Goal: Task Accomplishment & Management: Use online tool/utility

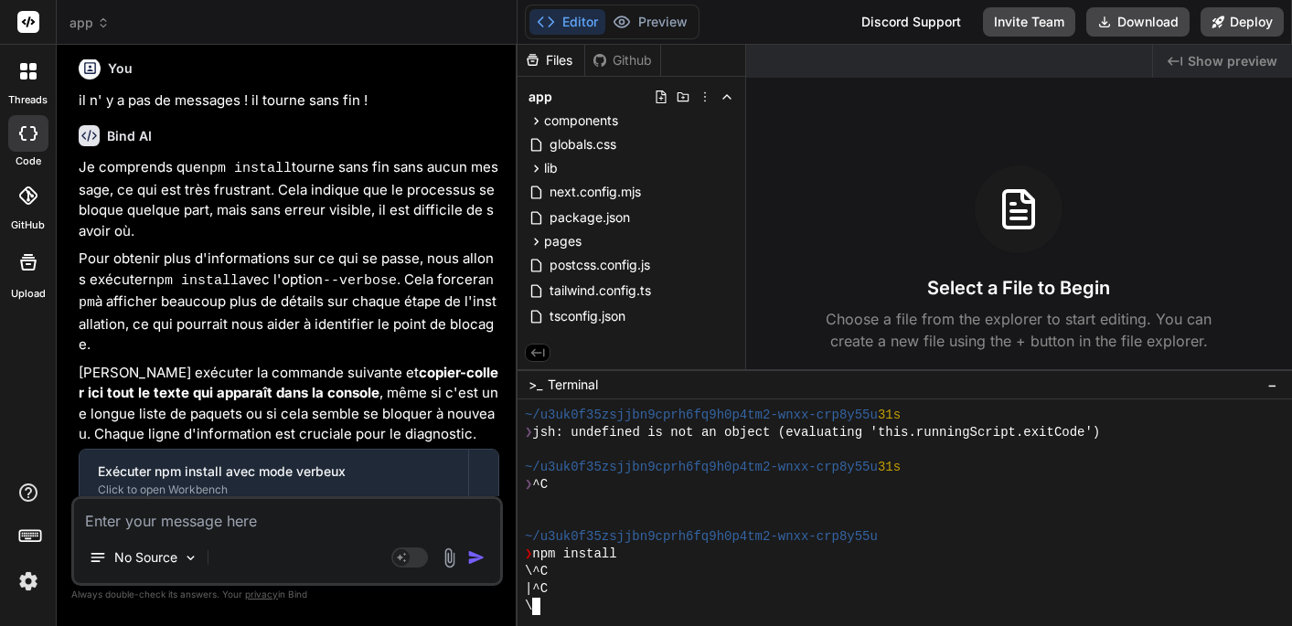
scroll to position [6655, 0]
click at [202, 530] on textarea at bounding box center [287, 515] width 426 height 33
type textarea "m"
type textarea "x"
type textarea "me"
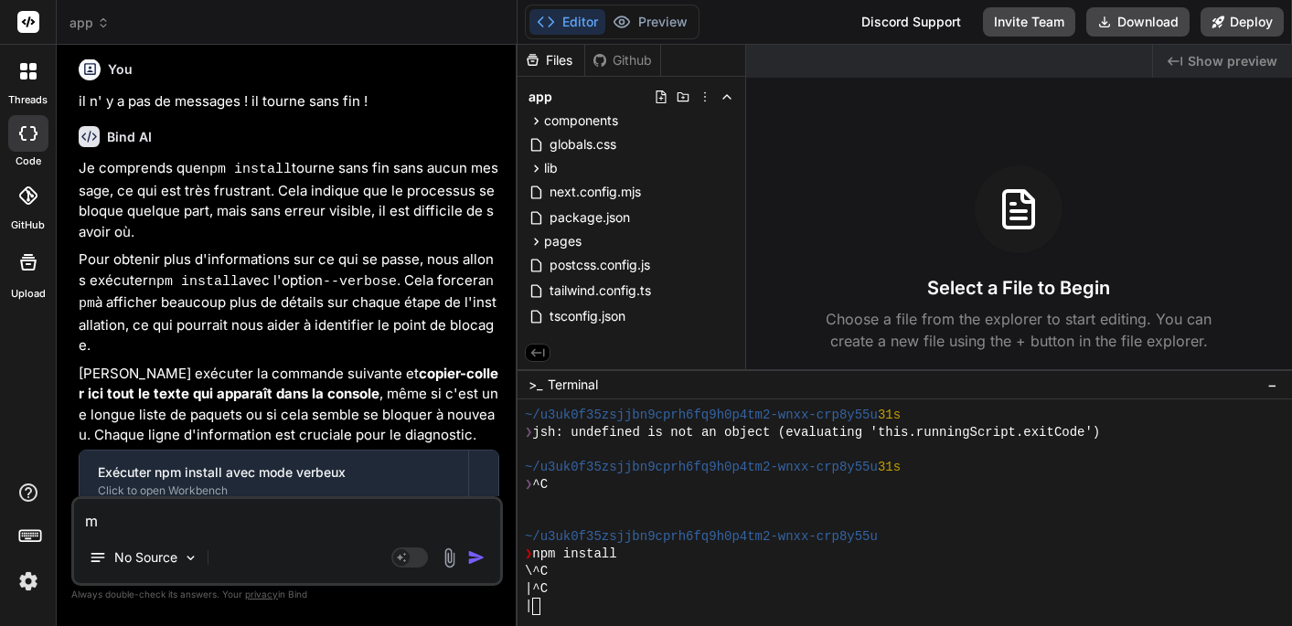
type textarea "x"
type textarea "mem"
type textarea "x"
type textarea "meme"
type textarea "x"
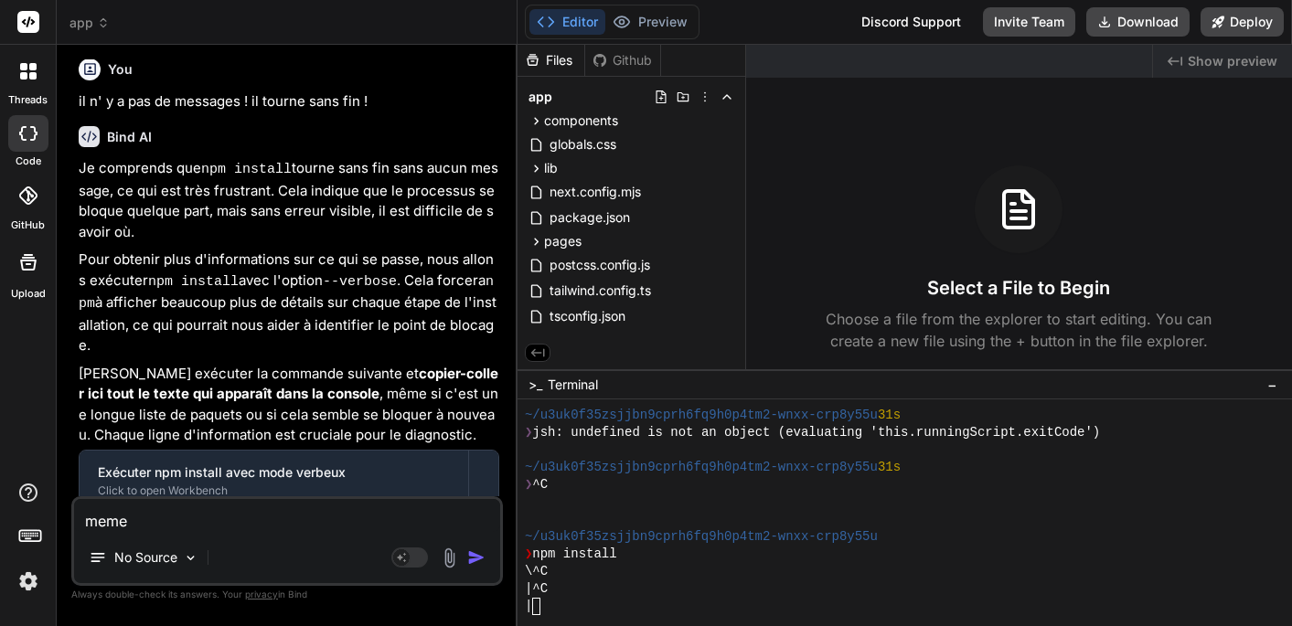
type textarea "meme"
type textarea "x"
type textarea "meme t"
type textarea "x"
type textarea "meme ta"
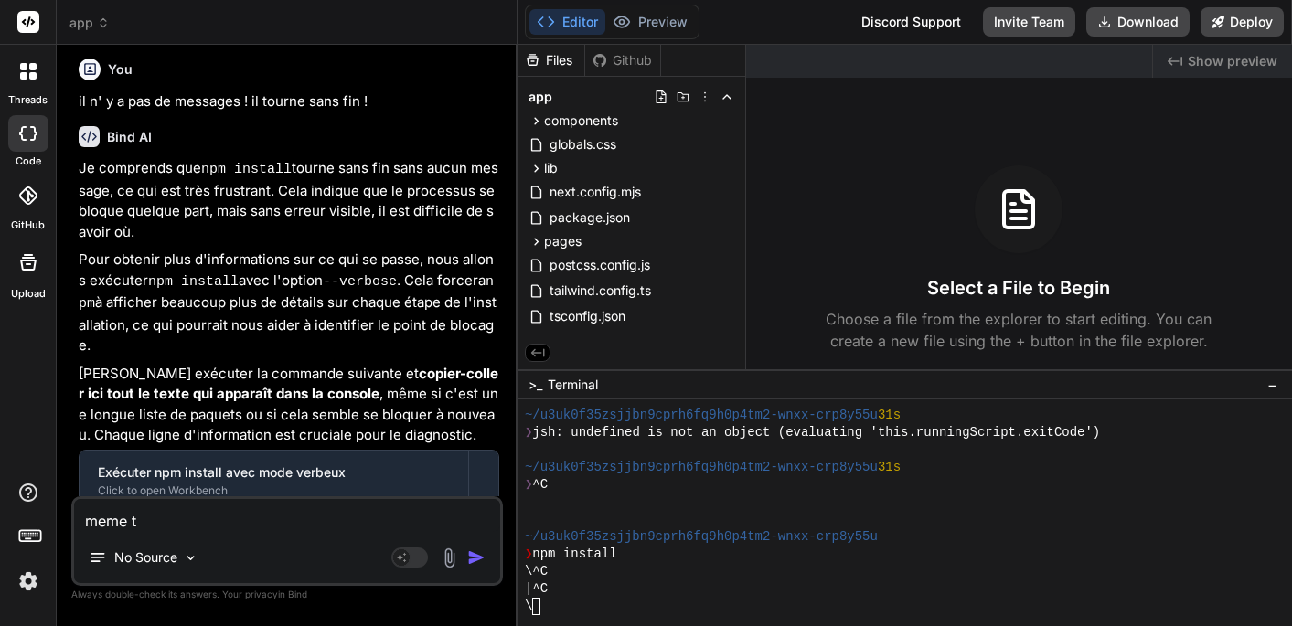
type textarea "x"
type textarea "même ta"
type textarea "x"
type textarea "même ta c"
type textarea "x"
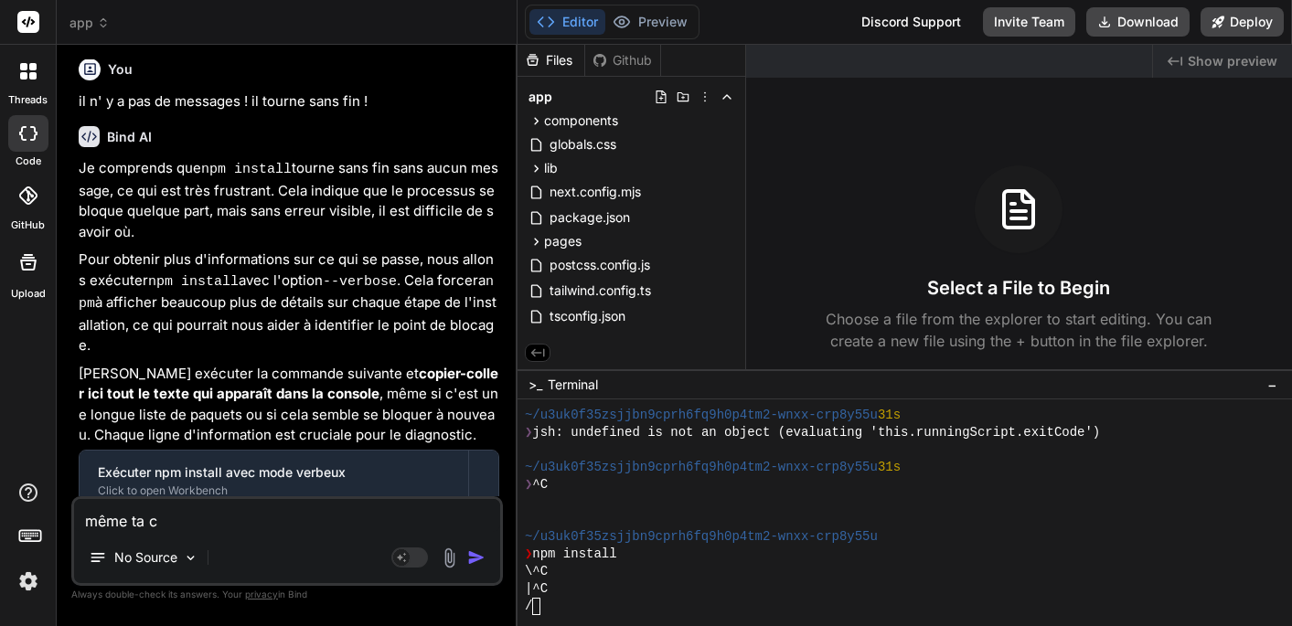
type textarea "même ta co"
type textarea "x"
type textarea "même ta com"
type textarea "x"
type textarea "même ta comm"
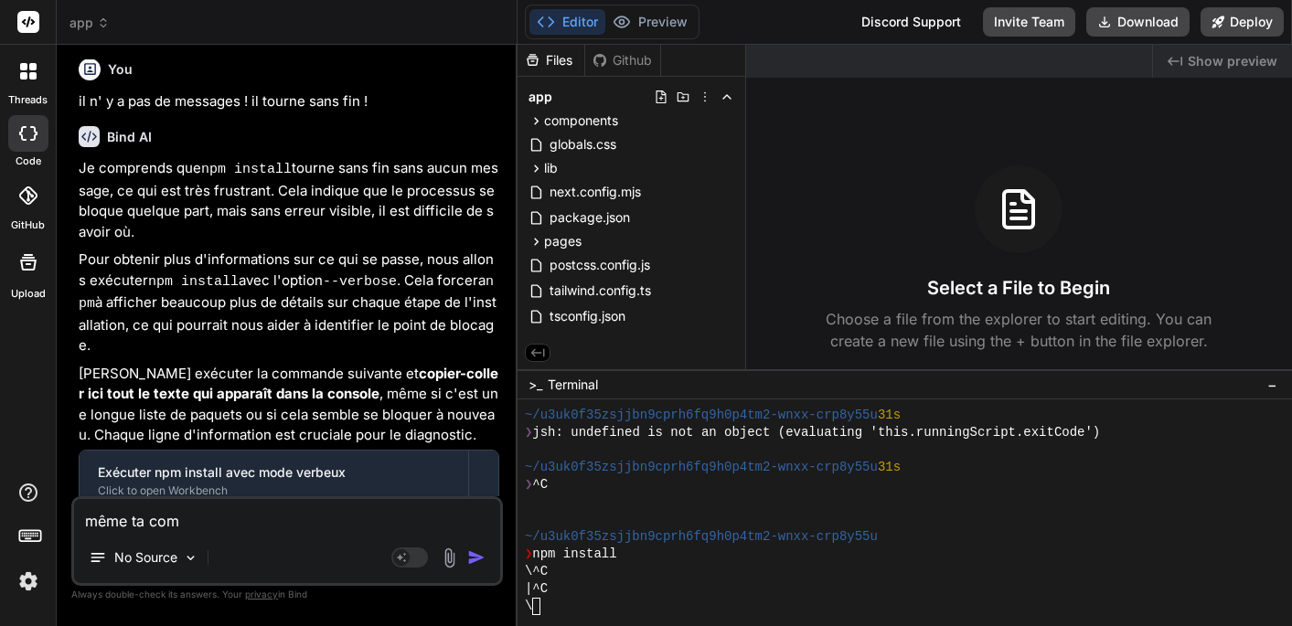
type textarea "x"
type textarea "même ta comma"
type textarea "x"
type textarea "même ta comman"
type textarea "x"
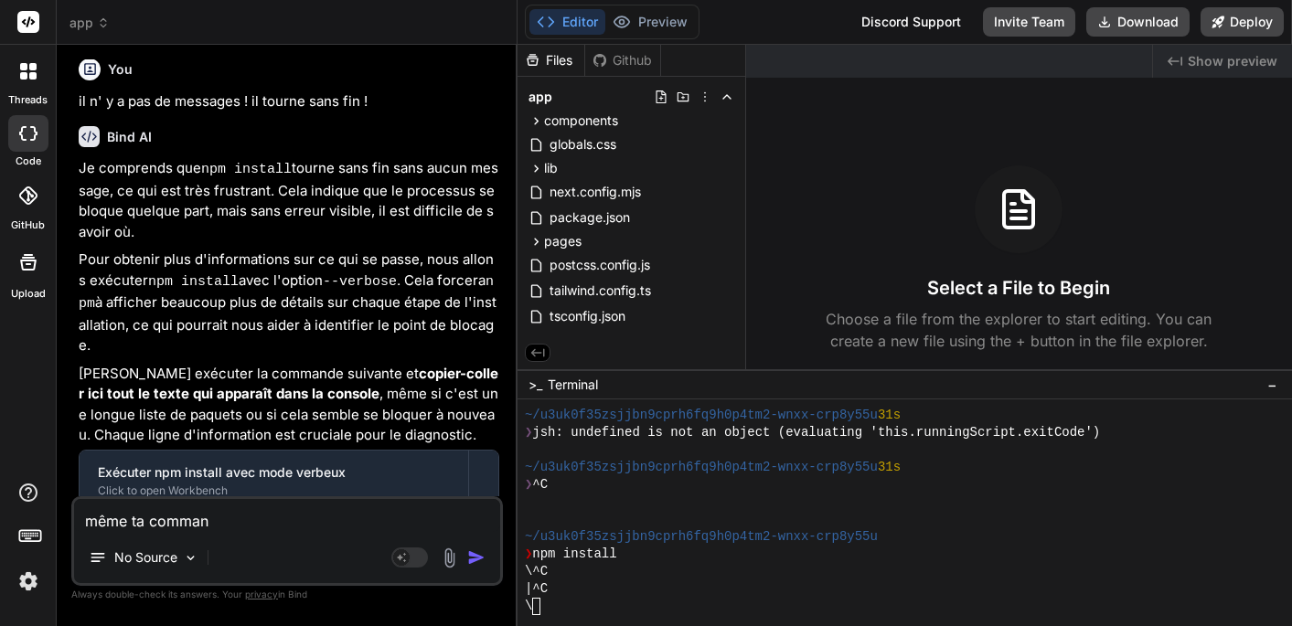
type textarea "même ta command"
type textarea "x"
type textarea "même ta commande"
type textarea "x"
type textarea "même ta commande"
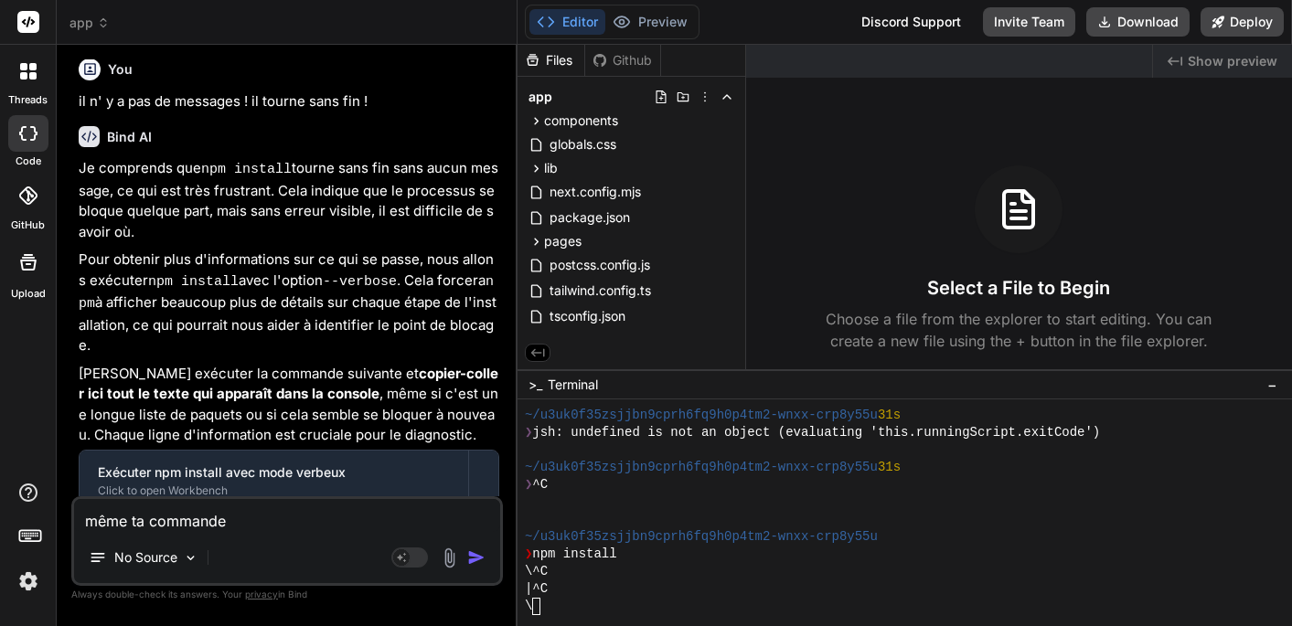
type textarea "x"
type textarea "même ta commande a"
type textarea "x"
type textarea "même ta commande a"
type textarea "x"
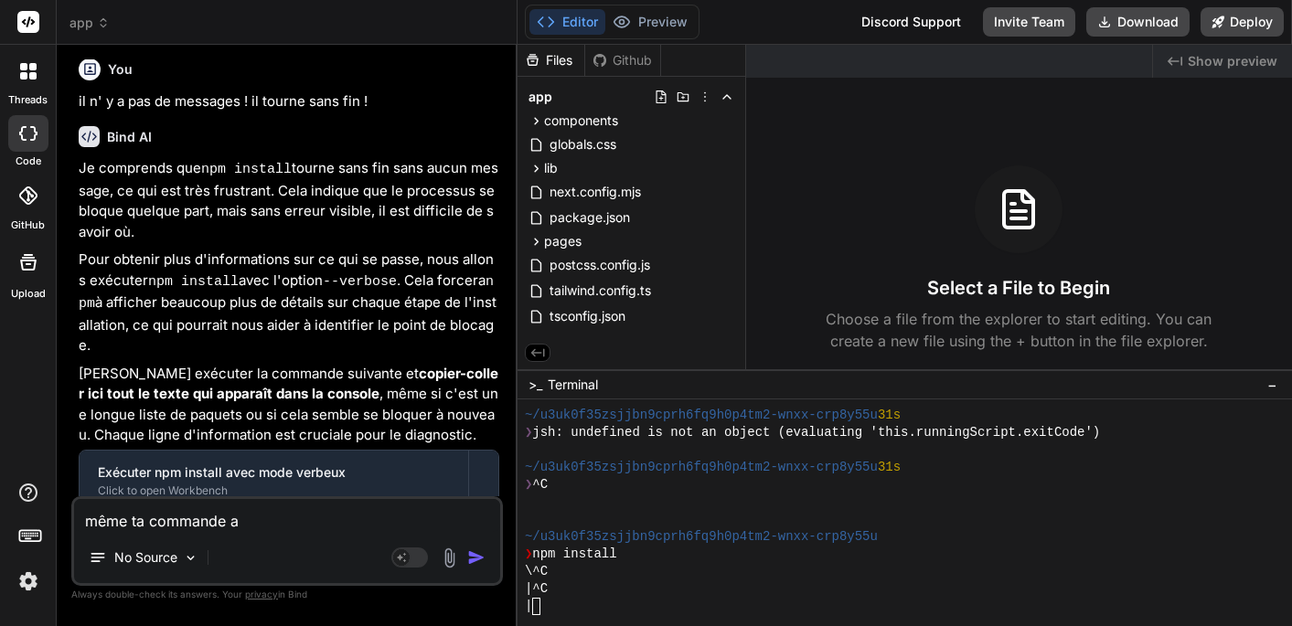
type textarea "même ta commande a é"
type textarea "x"
type textarea "même ta commande a éc"
type textarea "x"
type textarea "même ta commande a éch"
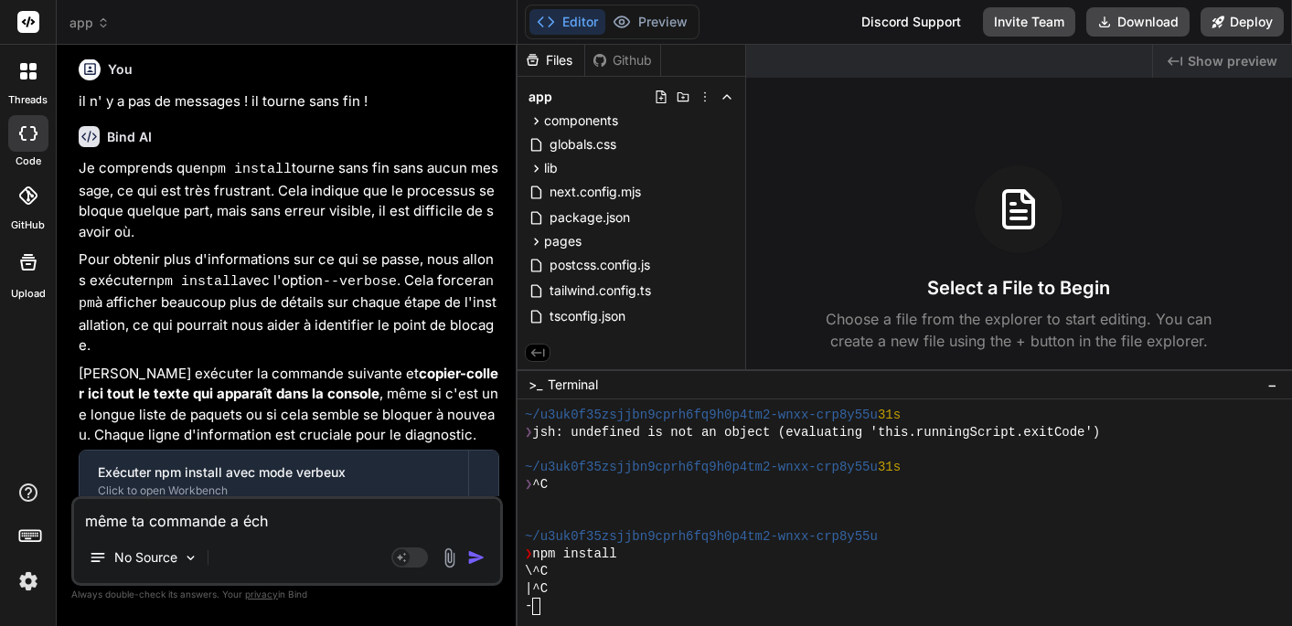
type textarea "x"
type textarea "même ta commande a écho"
type textarea "x"
type textarea "même ta commande a échou"
type textarea "x"
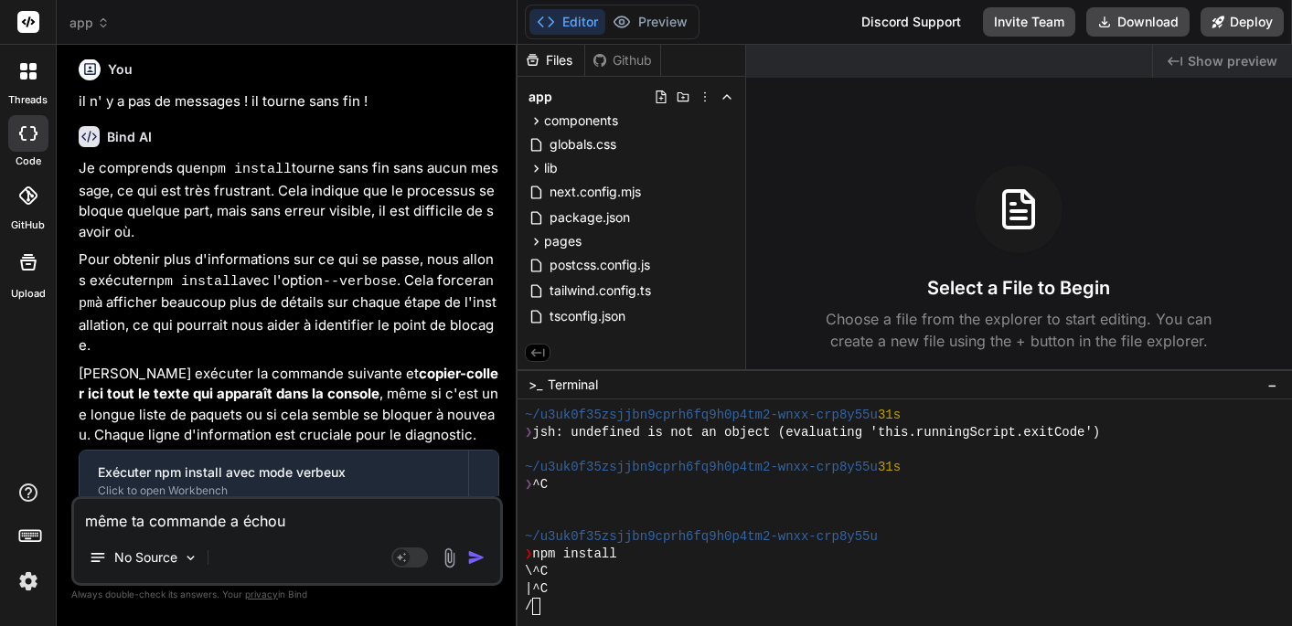
type textarea "même ta commande a échoue"
type textarea "x"
type textarea "même ta commande a échouer"
type textarea "x"
type textarea "même ta commande a échouer"
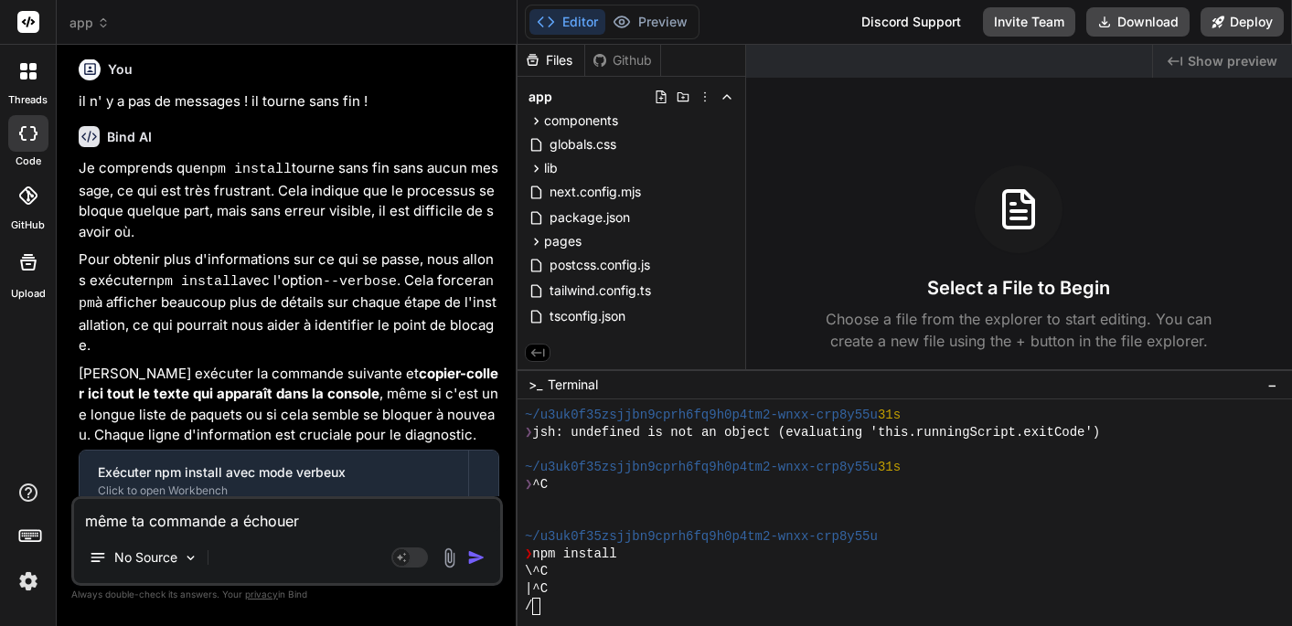
type textarea "x"
type textarea "même ta commande a échouer !"
type textarea "x"
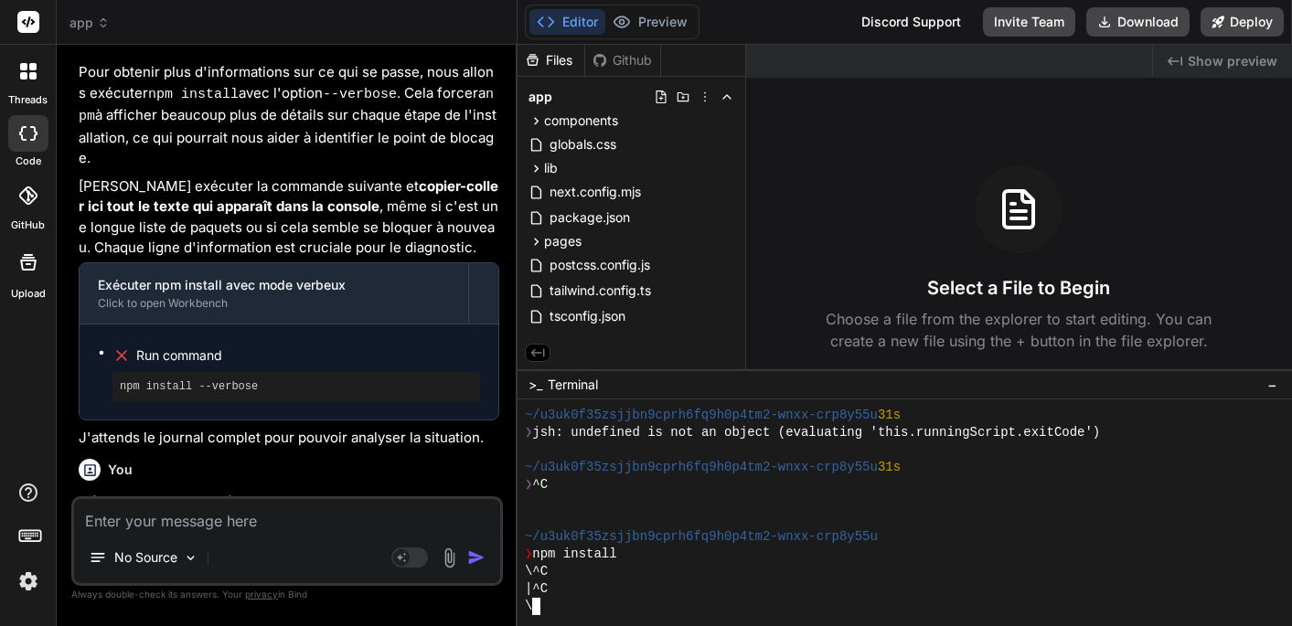
click at [553, 607] on div "\" at bounding box center [922, 606] width 794 height 17
click at [610, 56] on div "Github" at bounding box center [622, 60] width 75 height 18
click at [647, 22] on button "Preview" at bounding box center [650, 22] width 90 height 26
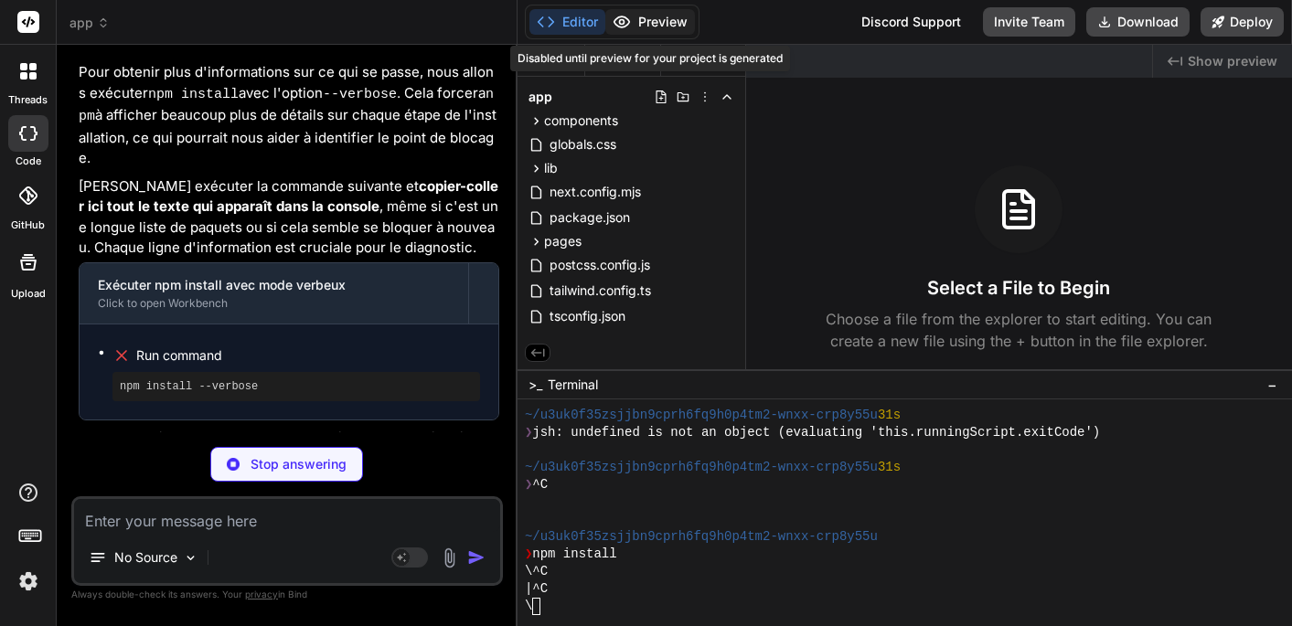
scroll to position [6826, 0]
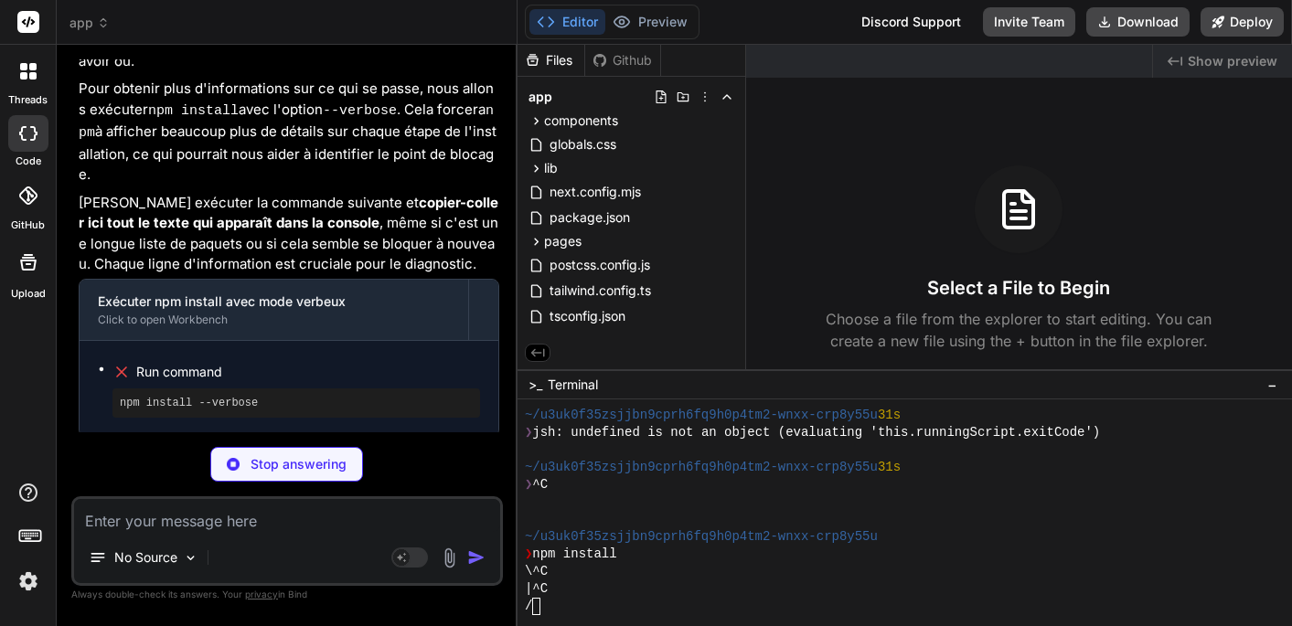
click at [580, 22] on button "Editor" at bounding box center [568, 22] width 76 height 26
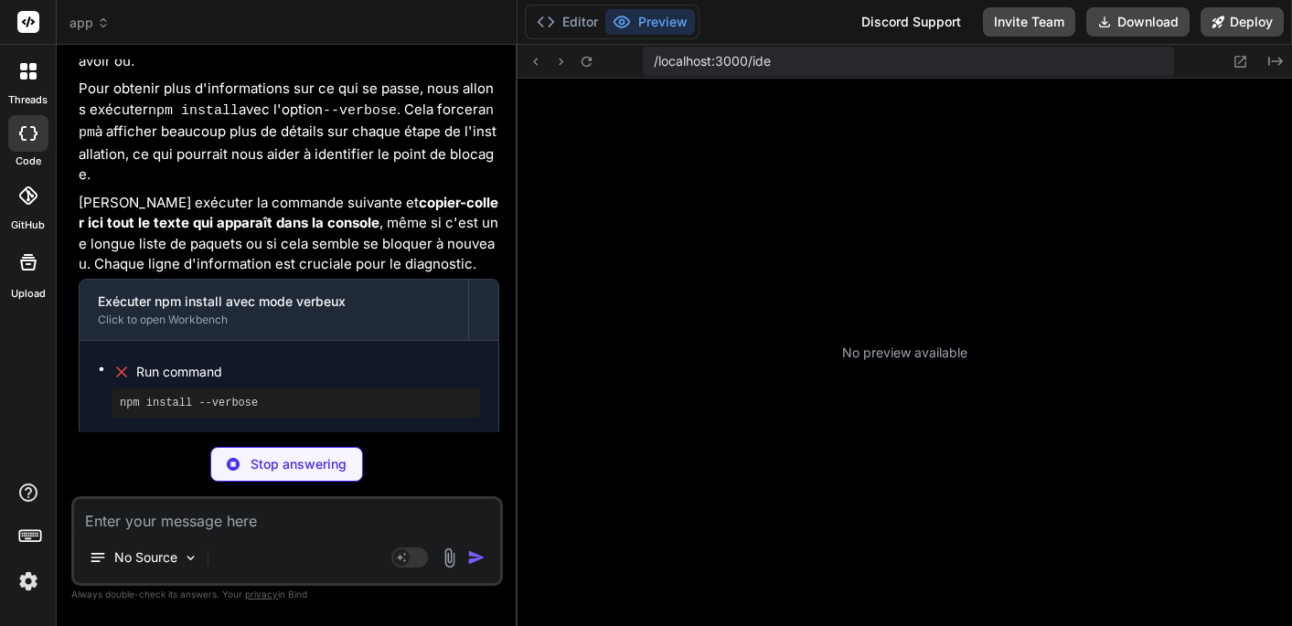
scroll to position [6760, 0]
type textarea "x"
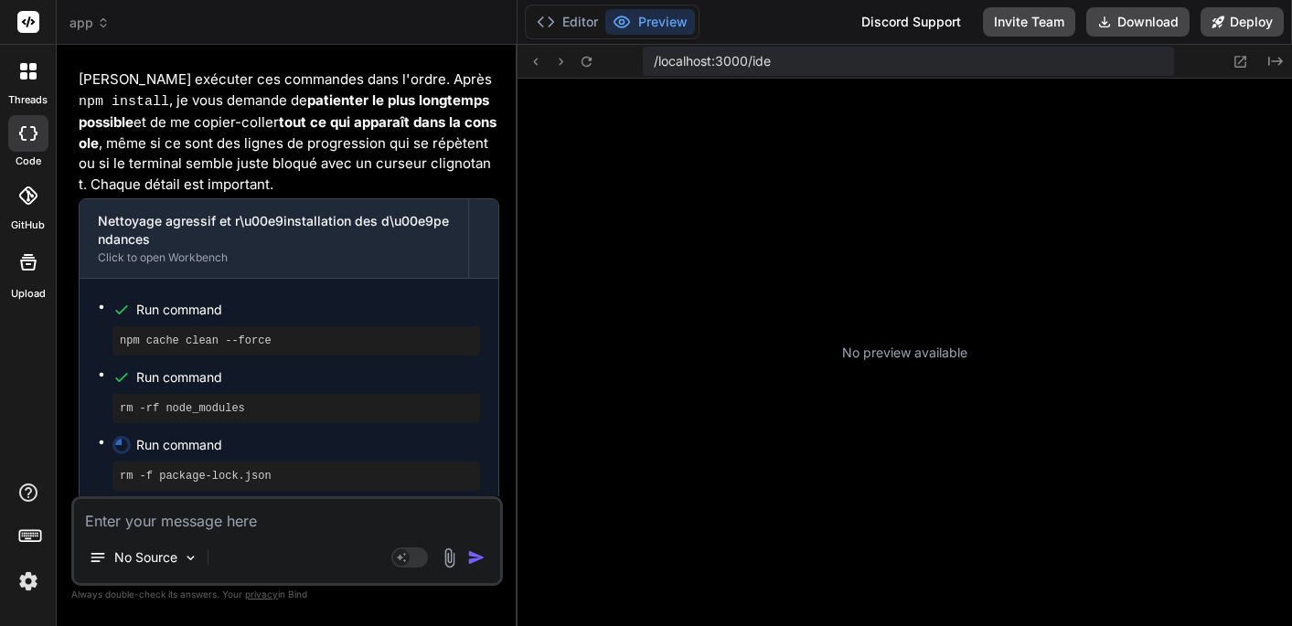
scroll to position [7540, 0]
click at [581, 23] on button "Editor" at bounding box center [568, 22] width 76 height 26
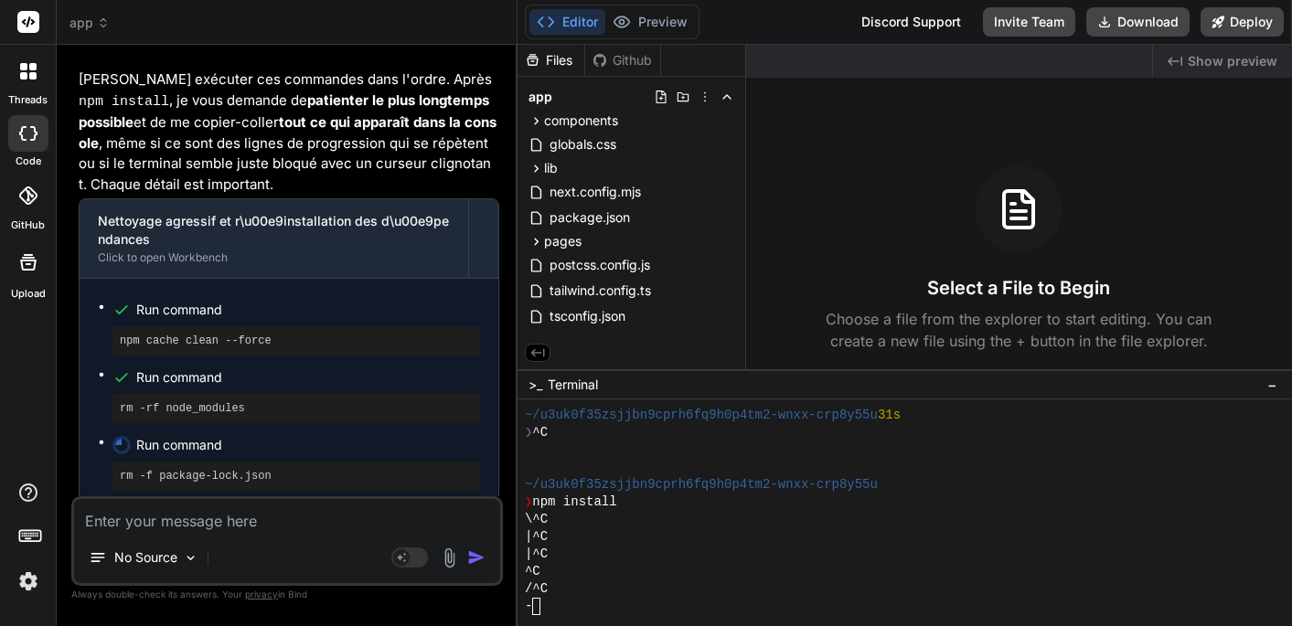
scroll to position [0, 0]
click at [569, 575] on div "^C" at bounding box center [922, 571] width 794 height 17
click at [288, 476] on div "Je comprends que c'est incroyablement frustrant que npm install continue de pla…" at bounding box center [289, 334] width 421 height 942
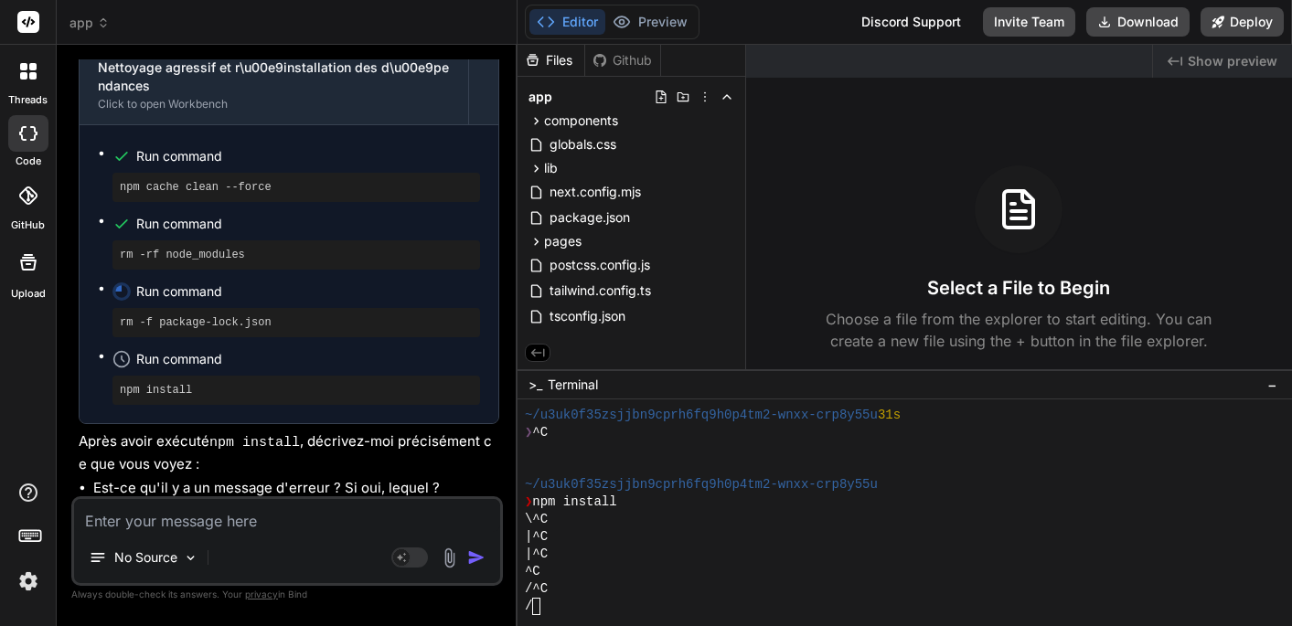
scroll to position [7692, 0]
click at [541, 602] on div "-" at bounding box center [922, 606] width 794 height 17
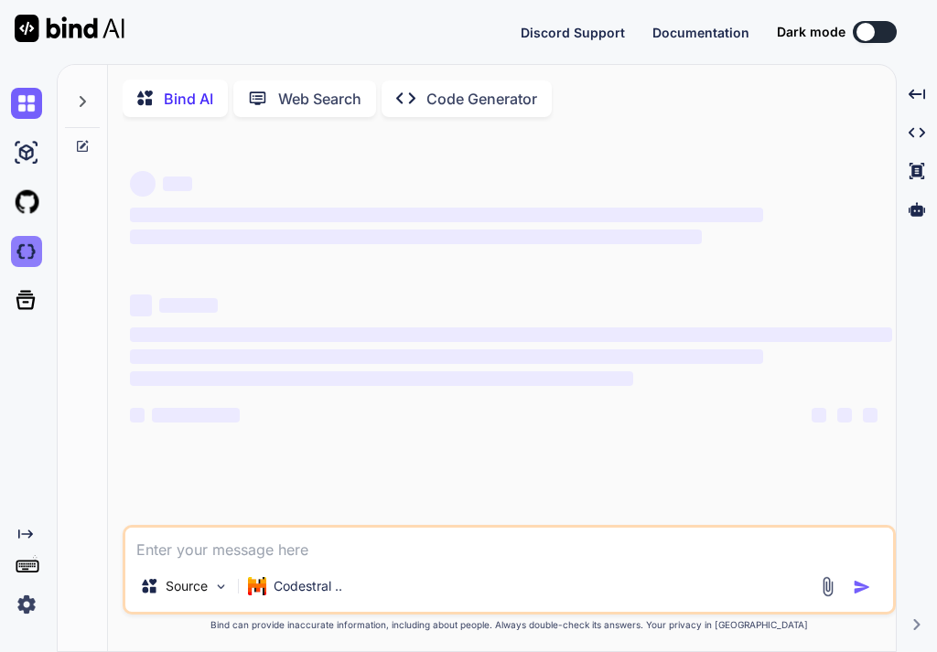
click at [24, 258] on img at bounding box center [26, 251] width 31 height 31
type textarea "x"
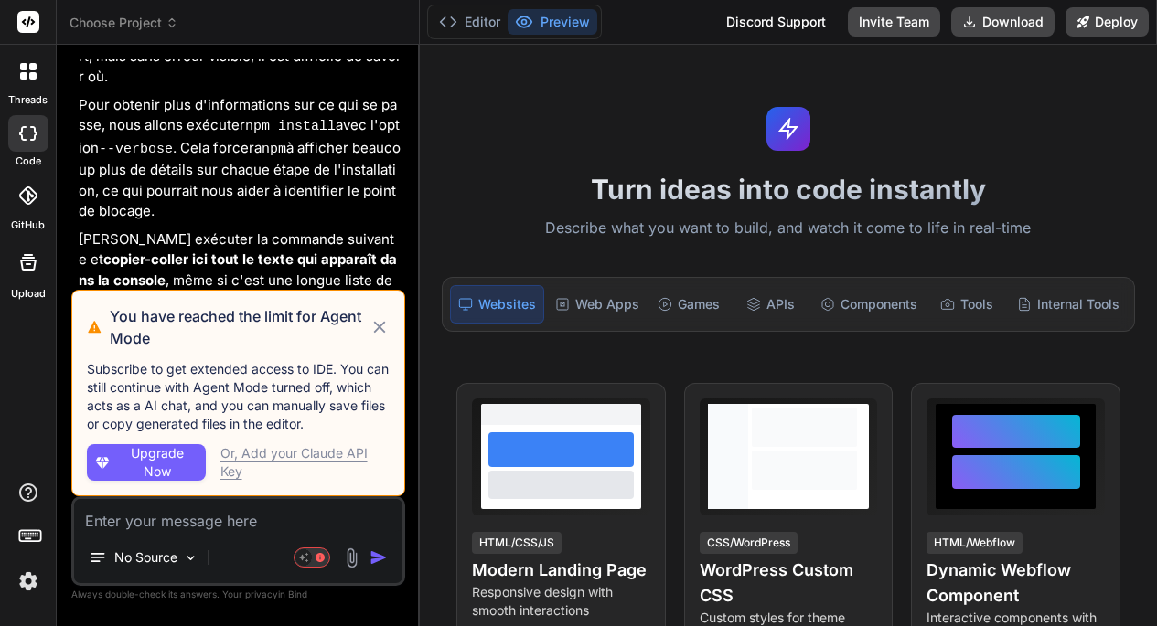
scroll to position [2539, 0]
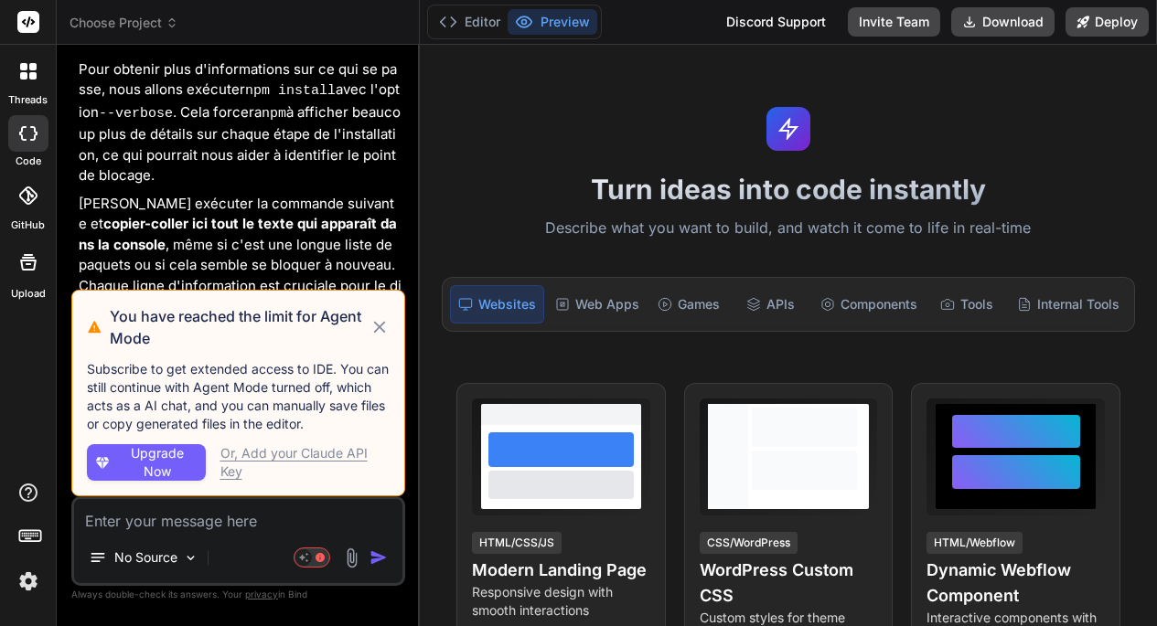
click at [374, 330] on icon at bounding box center [379, 327] width 20 height 22
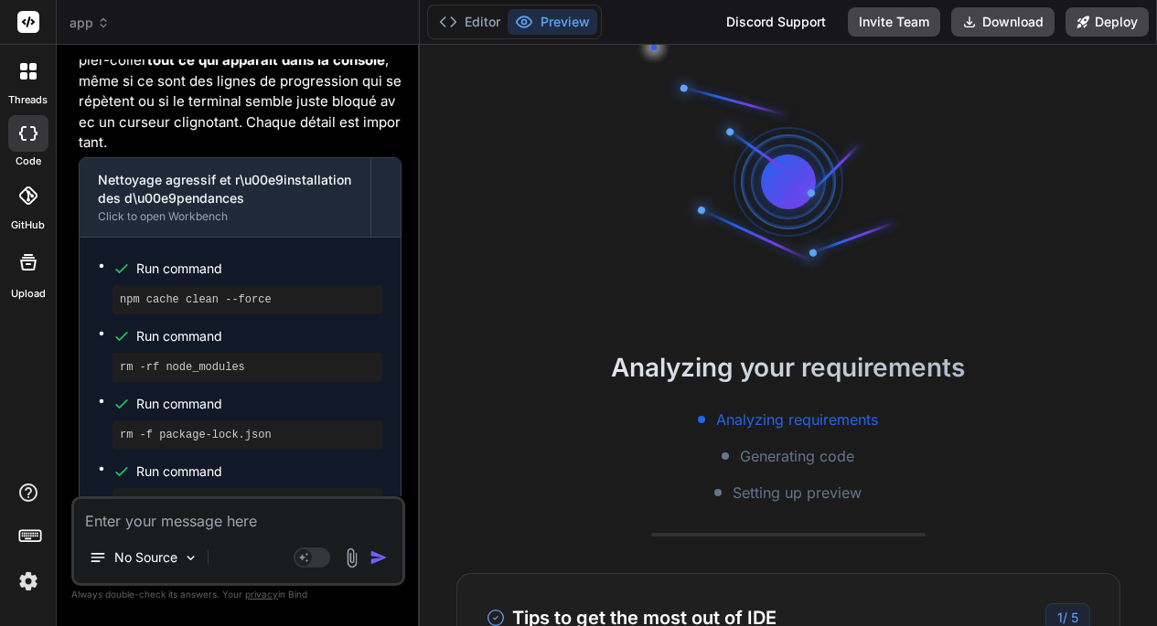
scroll to position [3439, 0]
click at [479, 24] on button "Editor" at bounding box center [470, 22] width 76 height 26
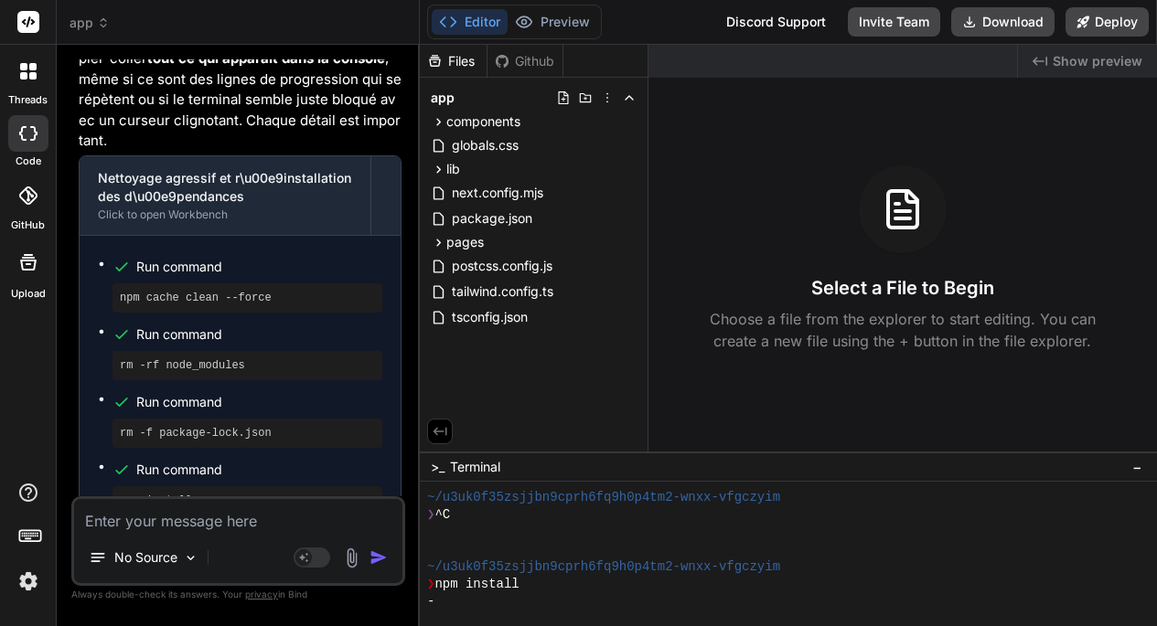
scroll to position [0, 0]
click at [464, 607] on div "\" at bounding box center [777, 602] width 701 height 17
type textarea "x"
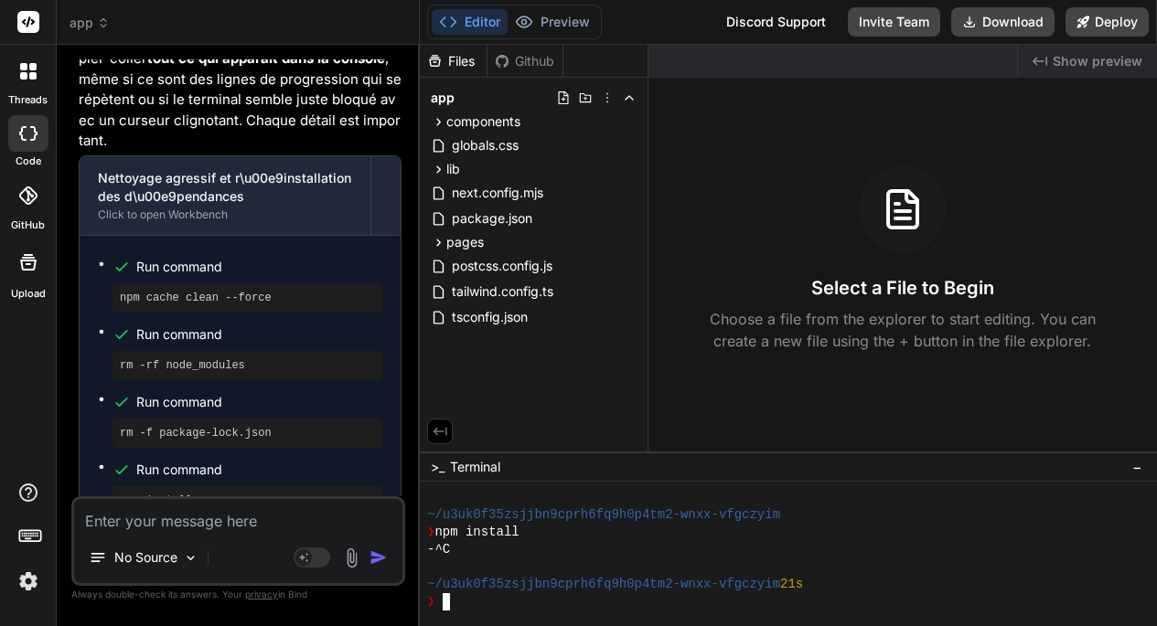
scroll to position [87, 0]
drag, startPoint x: 114, startPoint y: 173, endPoint x: 316, endPoint y: 188, distance: 201.8
click at [316, 284] on div "npm cache clean --force" at bounding box center [247, 298] width 270 height 29
copy pre "npm cache clean --force"
click at [458, 605] on div "❯" at bounding box center [777, 602] width 701 height 17
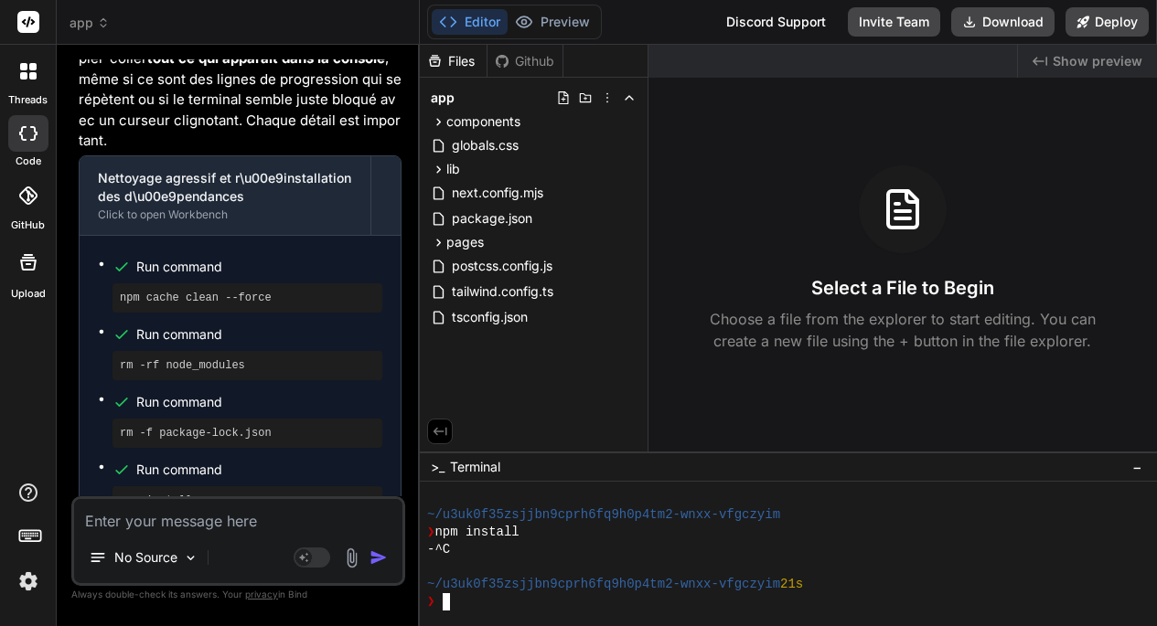
type textarea "npm cache clean --force"
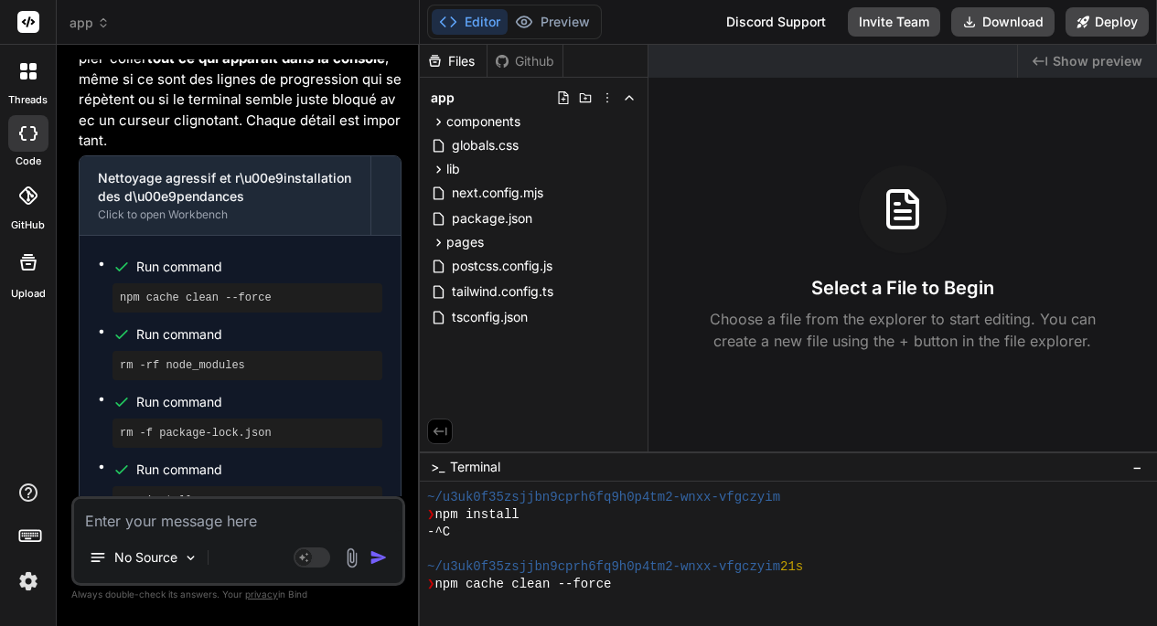
scroll to position [156, 0]
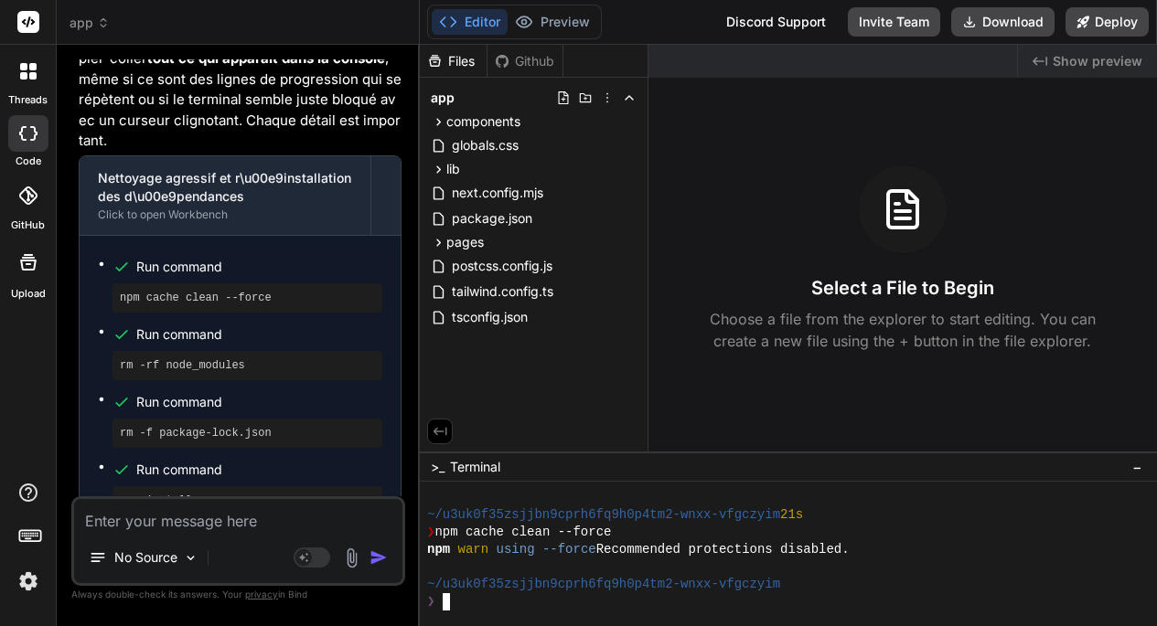
click at [458, 605] on div "❯" at bounding box center [777, 602] width 701 height 17
drag, startPoint x: 121, startPoint y: 248, endPoint x: 271, endPoint y: 249, distance: 150.0
click at [271, 359] on pre "rm -rf node_modules" at bounding box center [247, 366] width 255 height 15
copy pre "rm -rf node_modules"
click at [455, 598] on div "❯" at bounding box center [777, 602] width 701 height 17
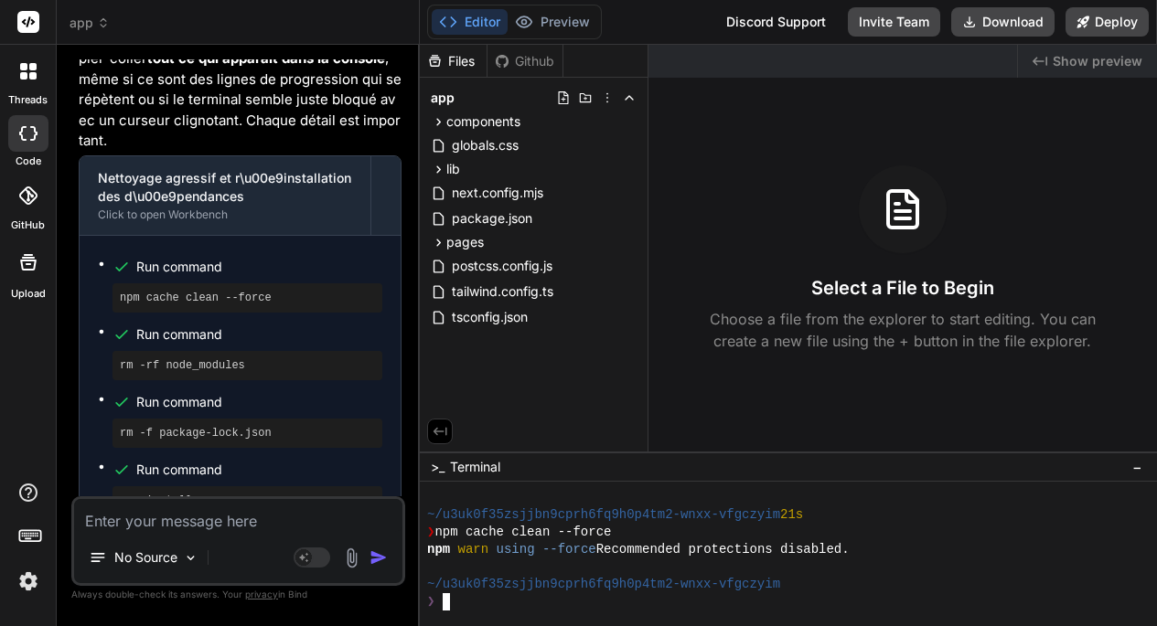
type textarea "rm -rf node_modules"
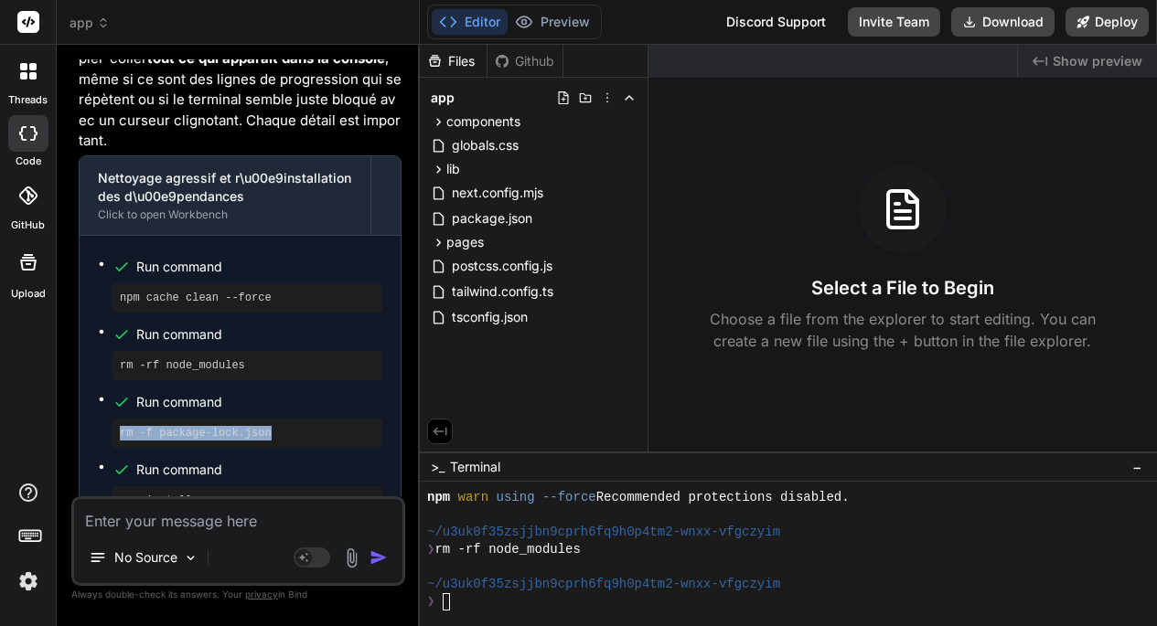
drag, startPoint x: 121, startPoint y: 315, endPoint x: 297, endPoint y: 312, distance: 176.5
click at [300, 426] on pre "rm -f package-lock.json" at bounding box center [247, 433] width 255 height 15
copy pre "rm -f package-lock.json"
click at [453, 604] on div "❯" at bounding box center [777, 602] width 701 height 17
type textarea "rm -f package-lock.json"
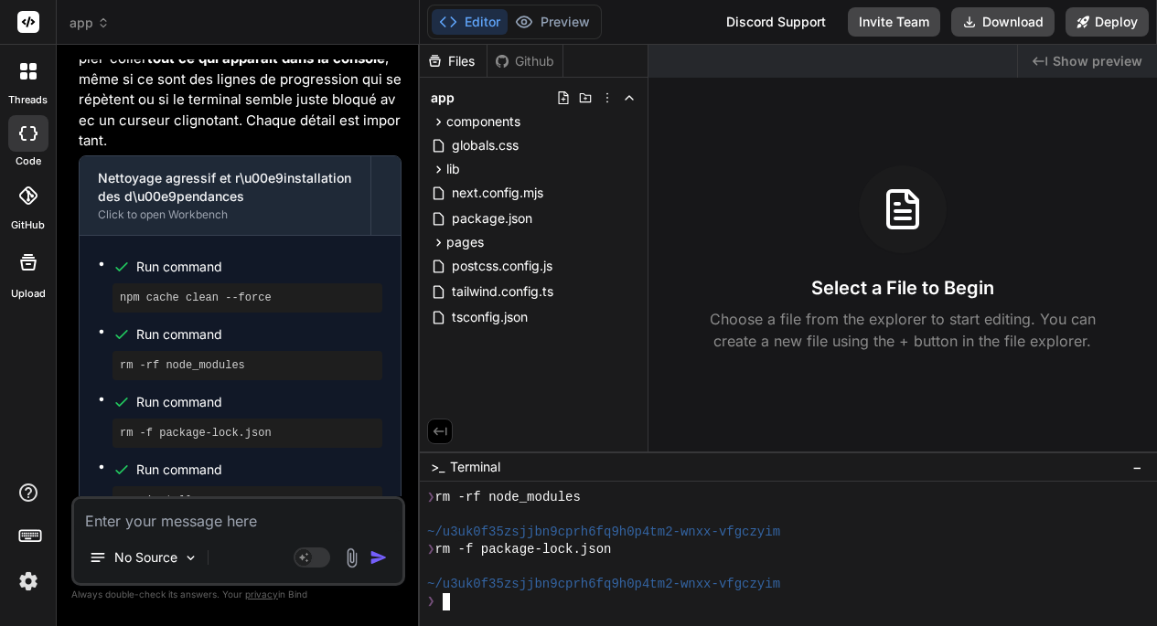
scroll to position [0, 0]
drag, startPoint x: 120, startPoint y: 380, endPoint x: 225, endPoint y: 386, distance: 105.3
click at [225, 494] on pre "npm install" at bounding box center [247, 501] width 255 height 15
copy pre "npm install"
click at [461, 612] on div at bounding box center [788, 554] width 737 height 145
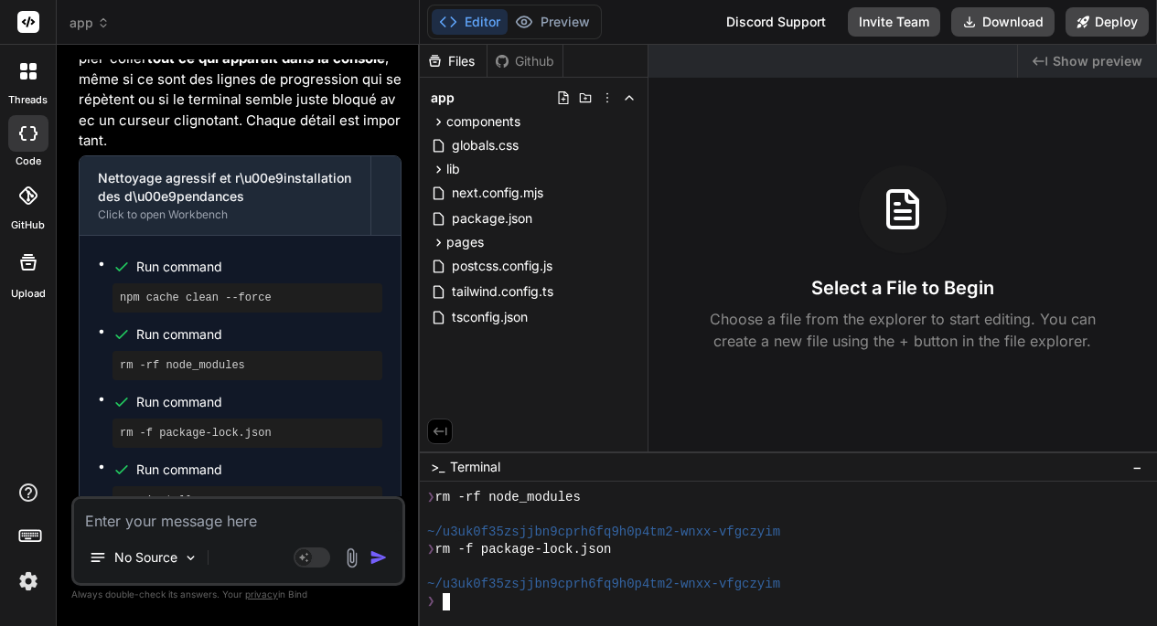
type textarea "npm install"
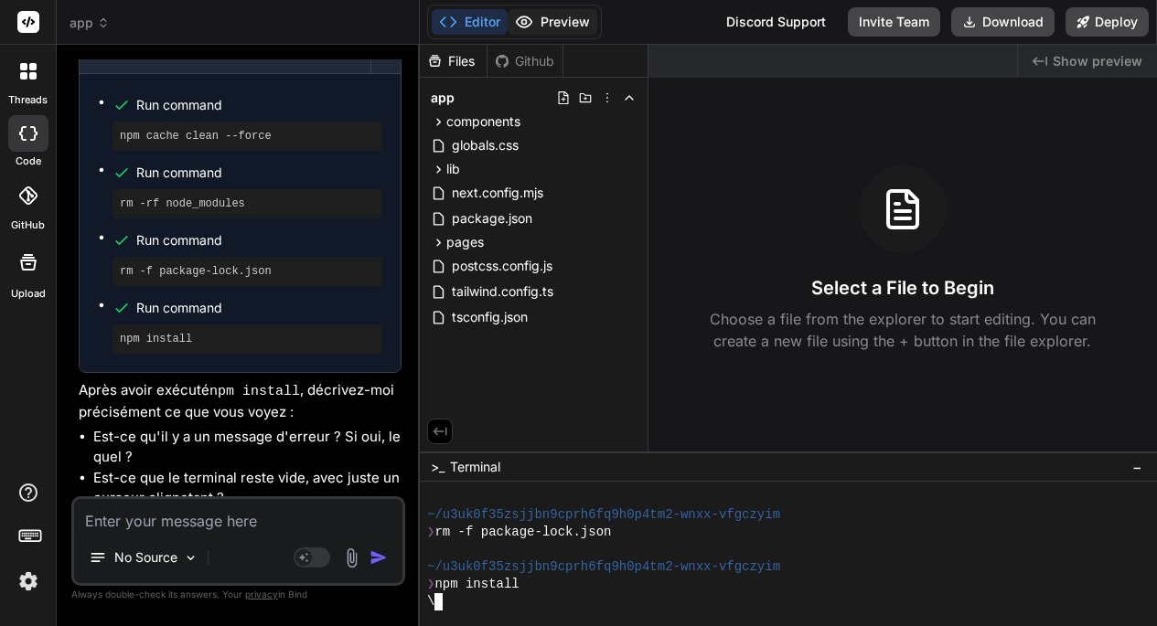
click at [547, 24] on button "Preview" at bounding box center [553, 22] width 90 height 26
click at [482, 27] on button "Editor" at bounding box center [470, 22] width 76 height 26
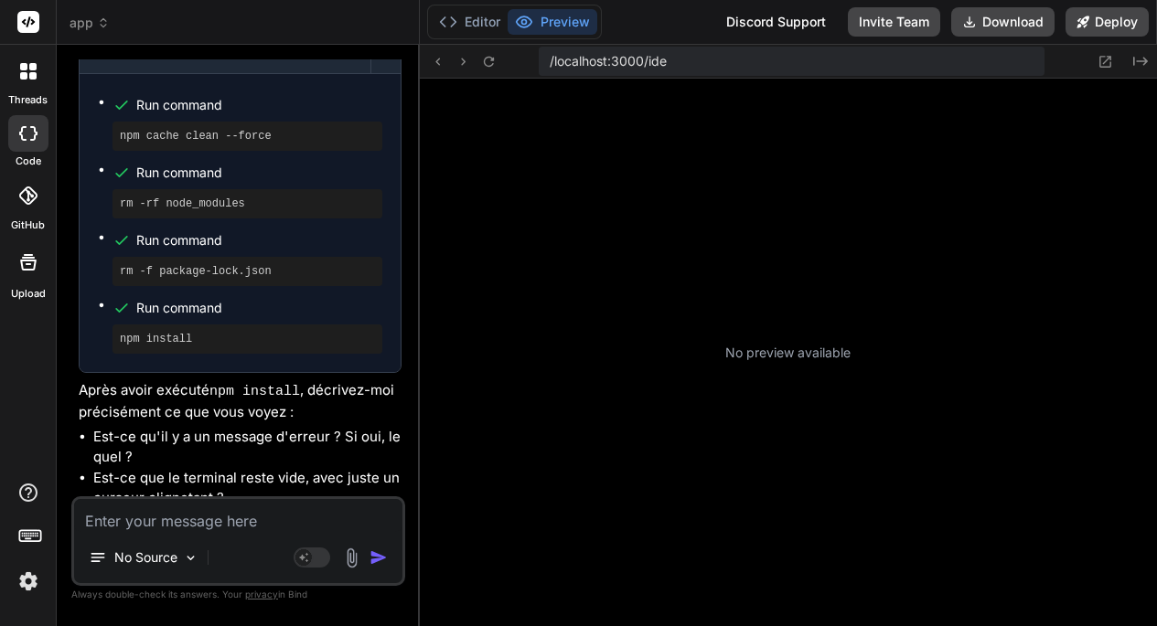
type textarea "x"
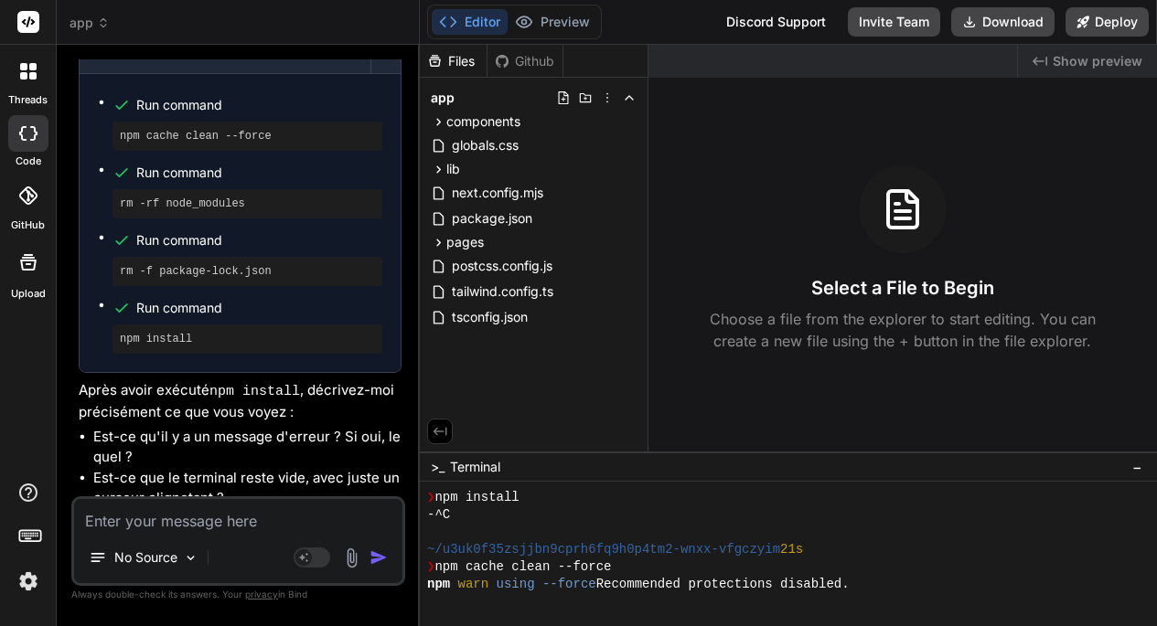
scroll to position [295, 0]
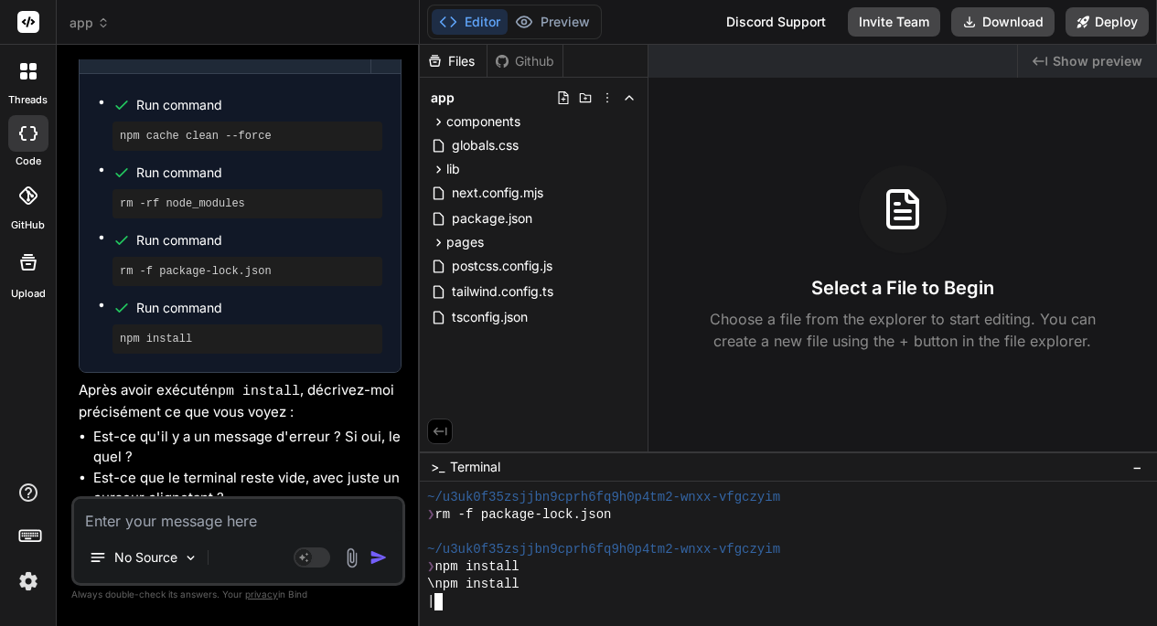
click at [451, 596] on div "|" at bounding box center [777, 602] width 701 height 17
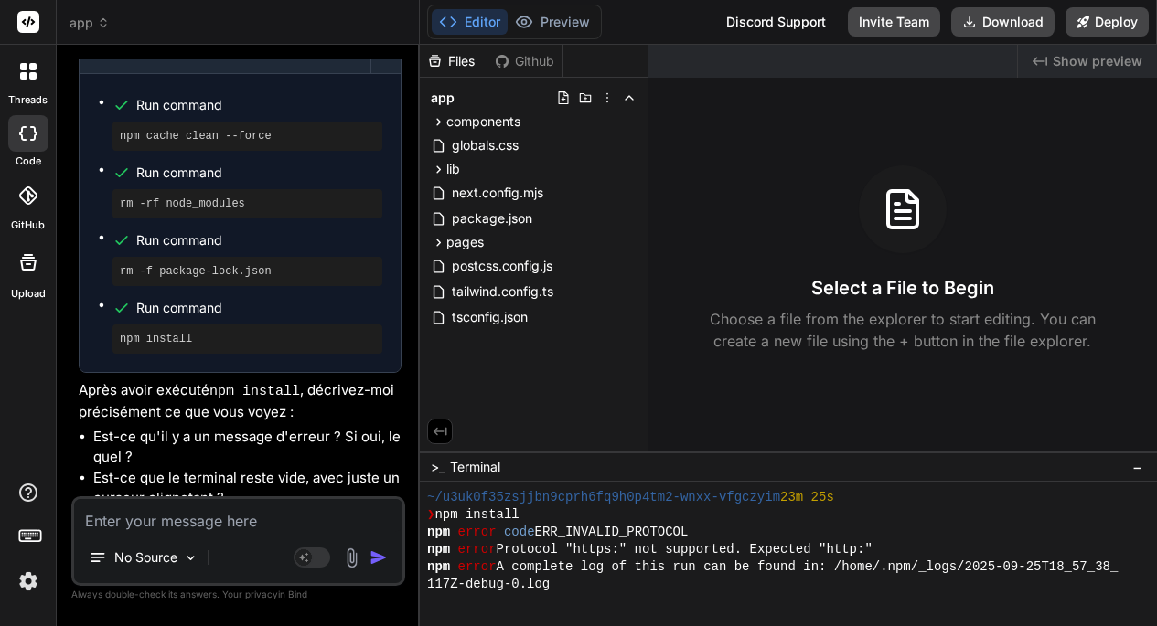
scroll to position [485, 0]
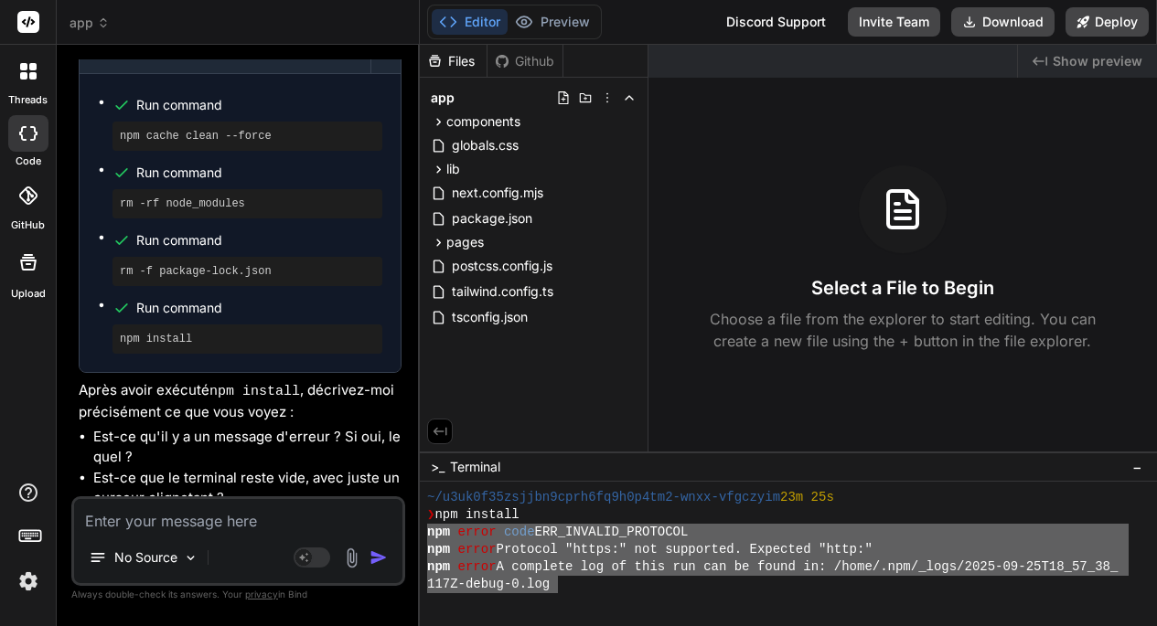
drag, startPoint x: 428, startPoint y: 529, endPoint x: 561, endPoint y: 588, distance: 145.3
click at [162, 521] on textarea at bounding box center [238, 515] width 328 height 33
paste textarea "npm error code ERR_INVALID_PROTOCOL npm error Protocol "https:" not supported. …"
type textarea "npm error code ERR_INVALID_PROTOCOL npm error Protocol "https:" not supported. …"
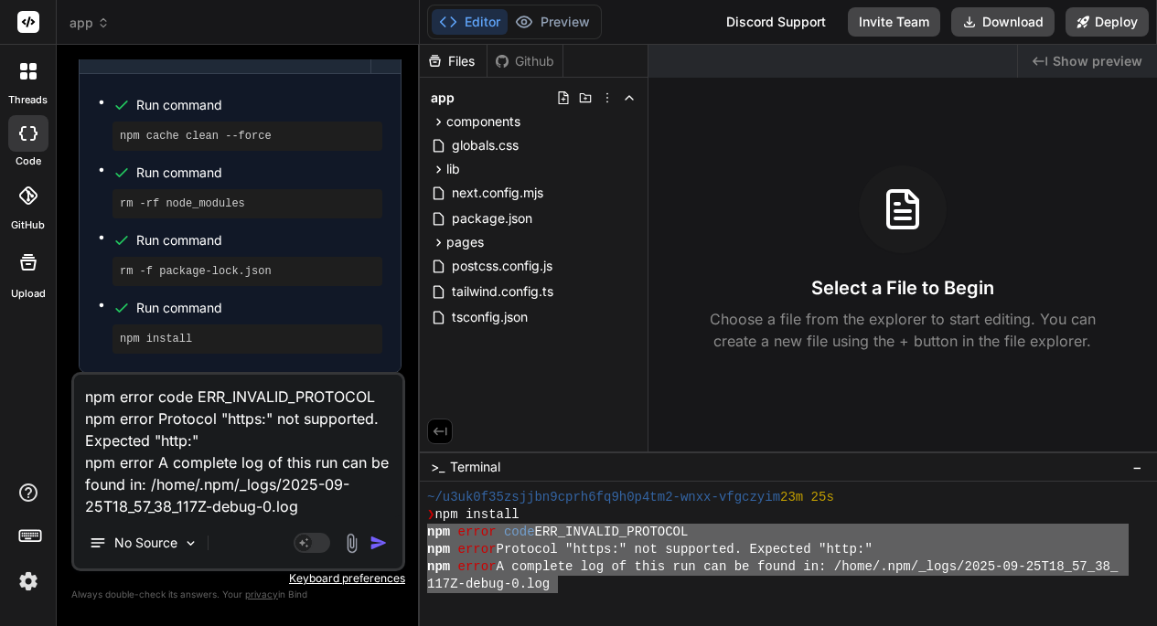
type textarea "x"
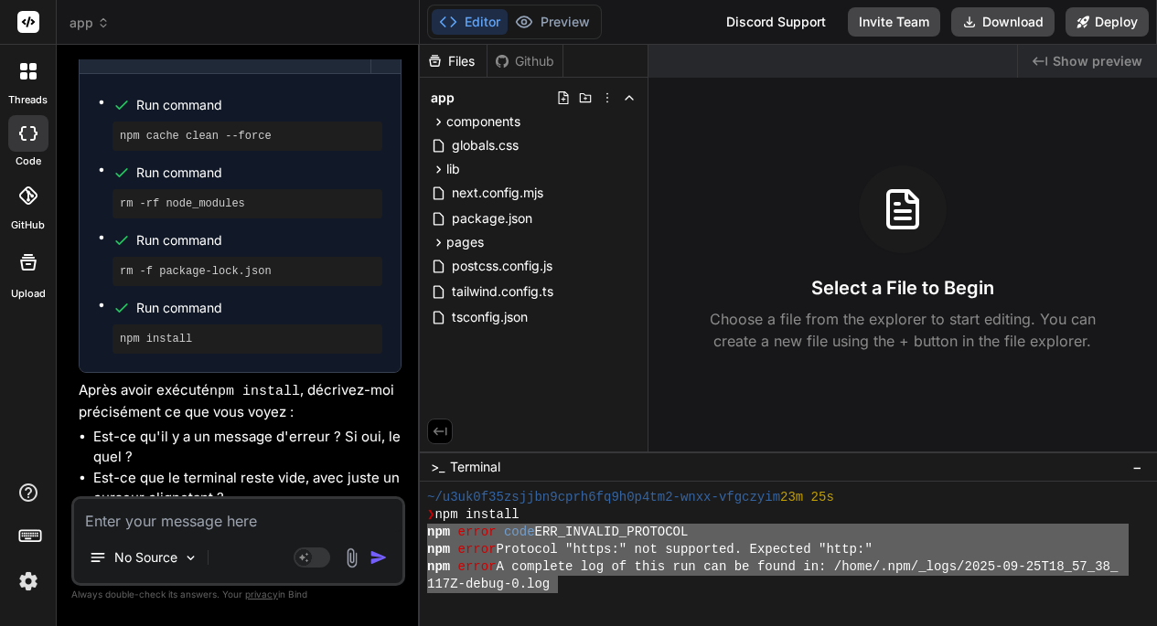
scroll to position [3869, 0]
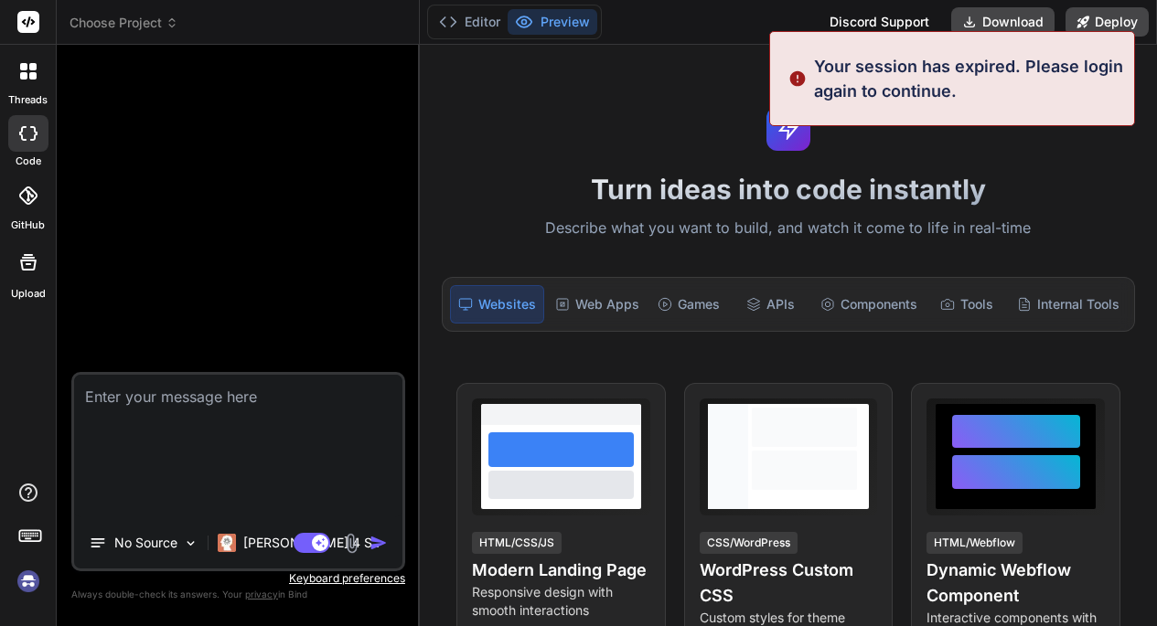
type textarea "x"
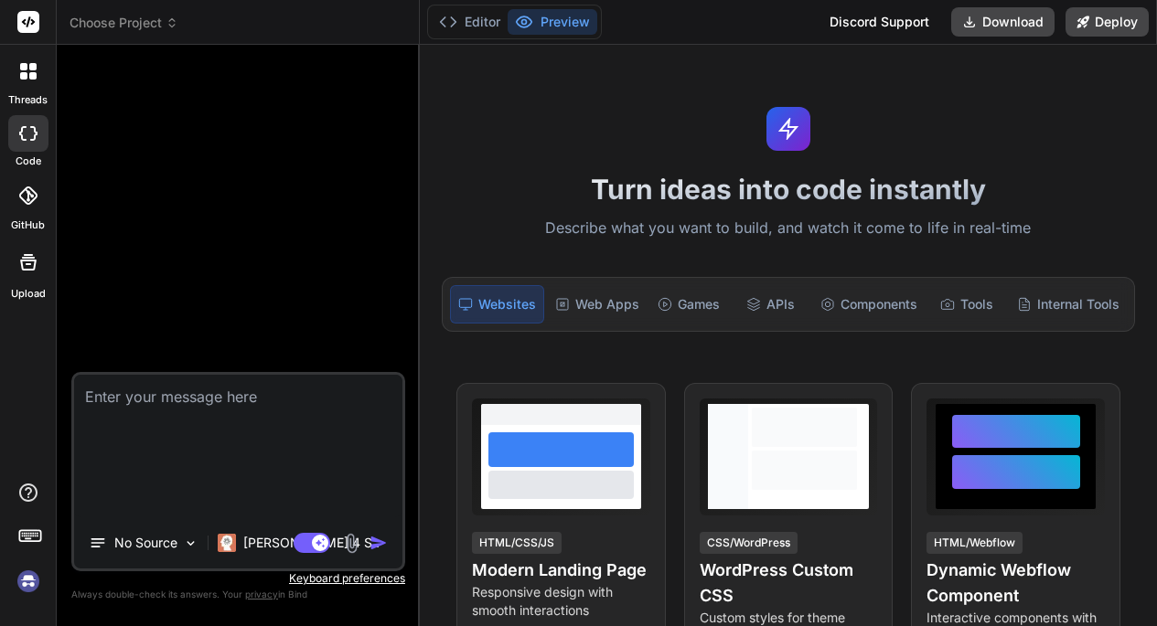
scroll to position [0, 0]
drag, startPoint x: 321, startPoint y: 513, endPoint x: 63, endPoint y: 375, distance: 292.6
click at [63, 375] on div "Bind AI Web Search Created with Pixso. Code Generator npm error code ERR_INVALI…" at bounding box center [238, 335] width 363 height 581
type textarea "npm error code ERR_INVALID_PROTOCOL npm error Protocol "https:" not supported. …"
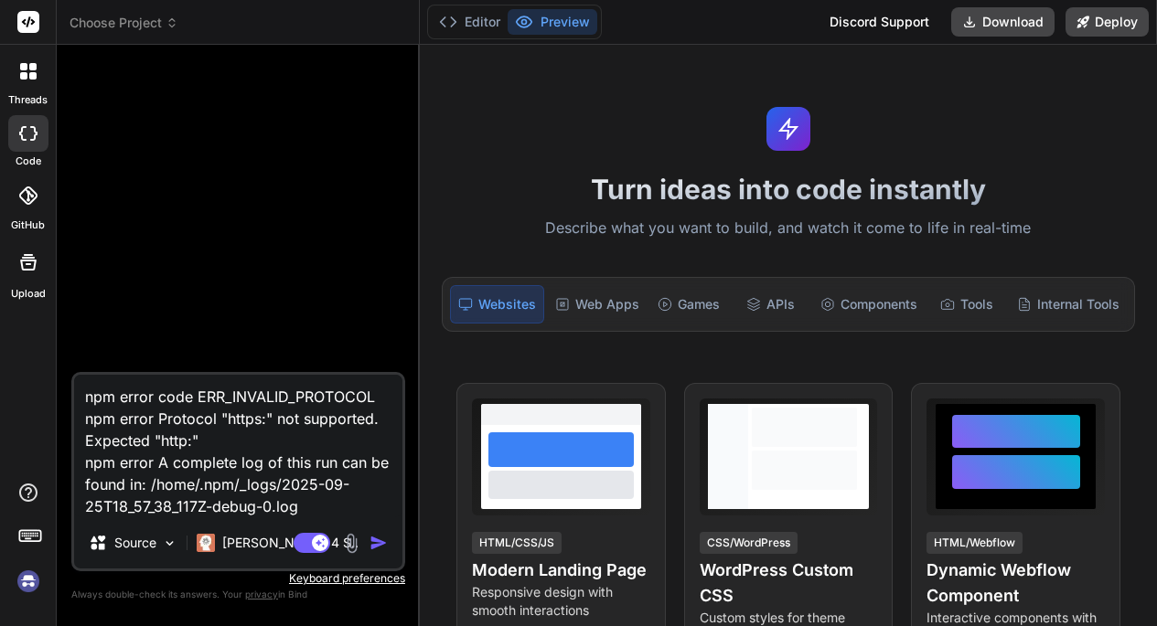
click at [112, 27] on span "Choose Project" at bounding box center [124, 23] width 109 height 18
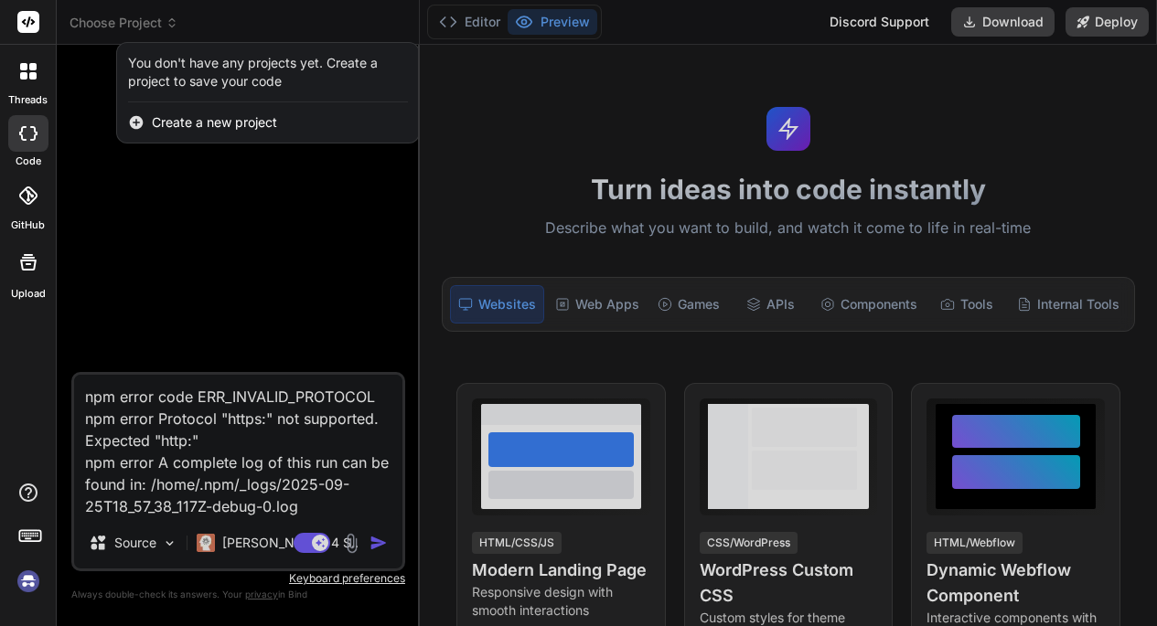
click at [95, 37] on div at bounding box center [578, 313] width 1157 height 626
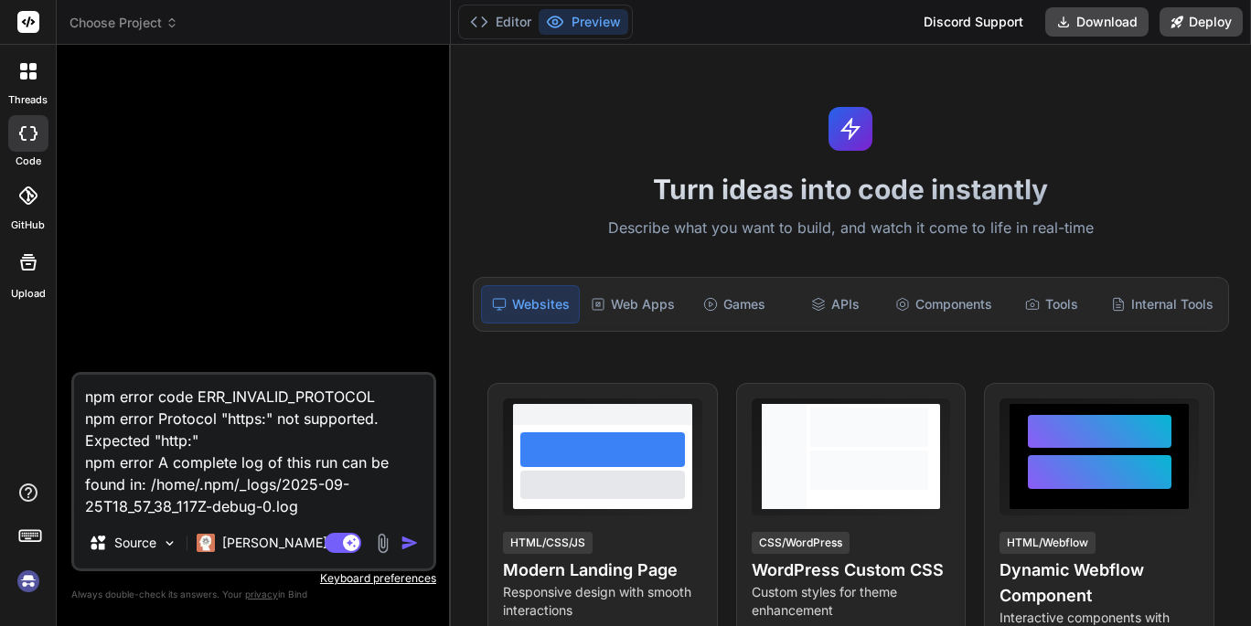
type textarea "x"
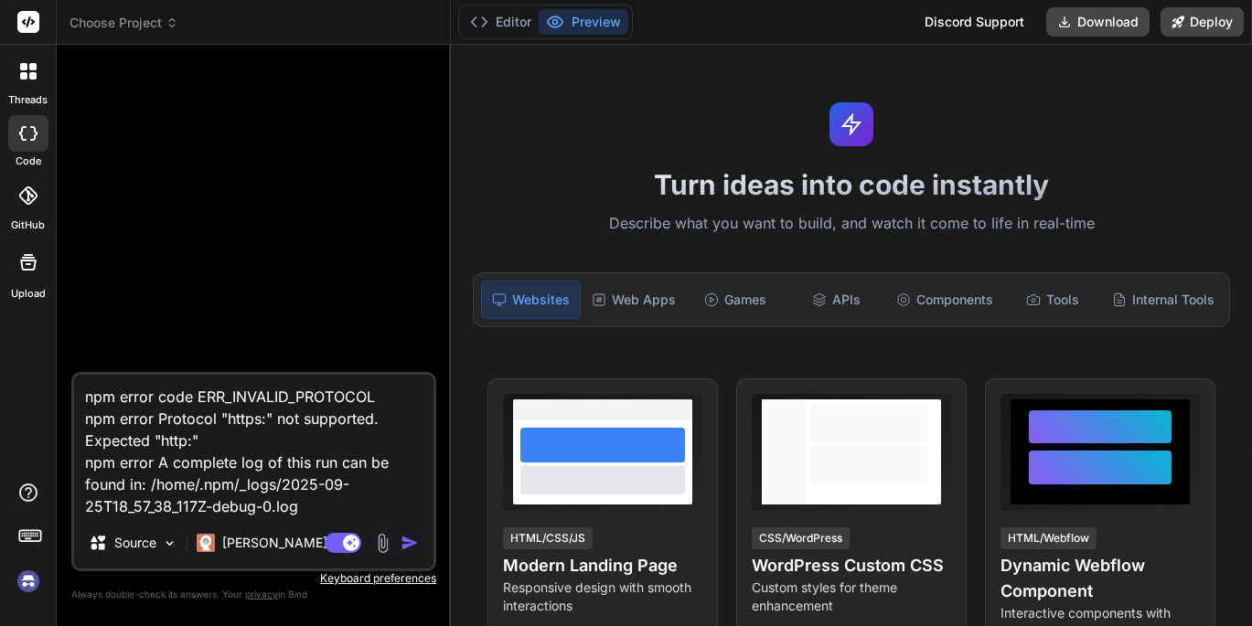
click at [29, 584] on img at bounding box center [28, 581] width 31 height 31
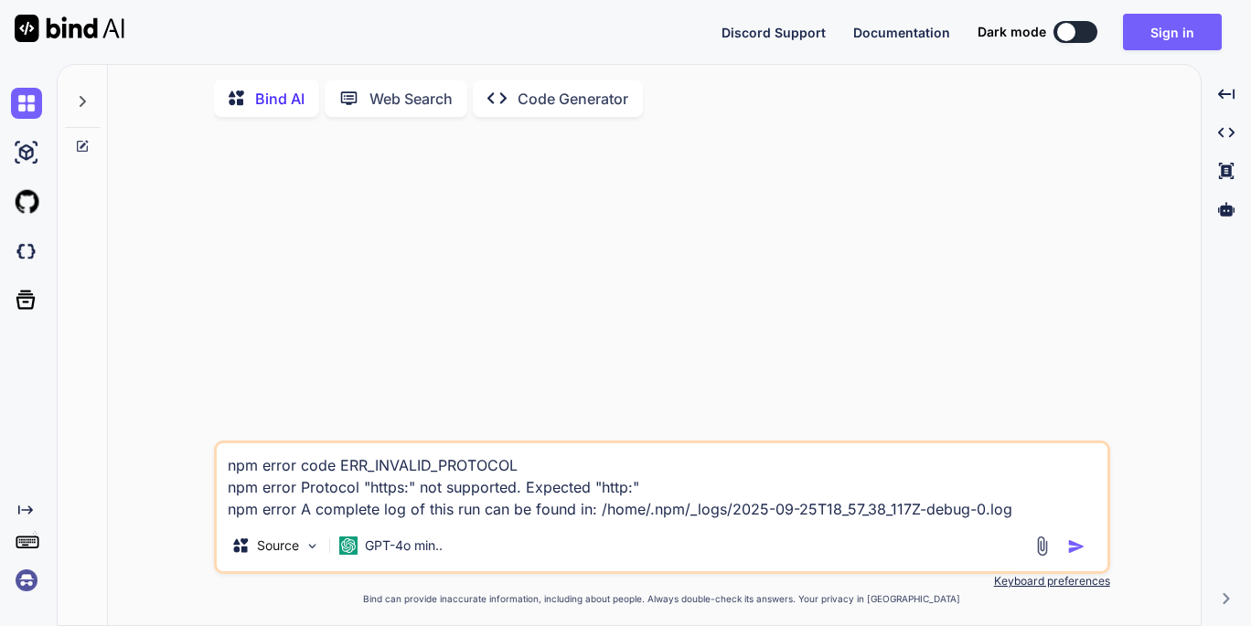
type textarea "x"
click at [28, 254] on img at bounding box center [26, 251] width 31 height 31
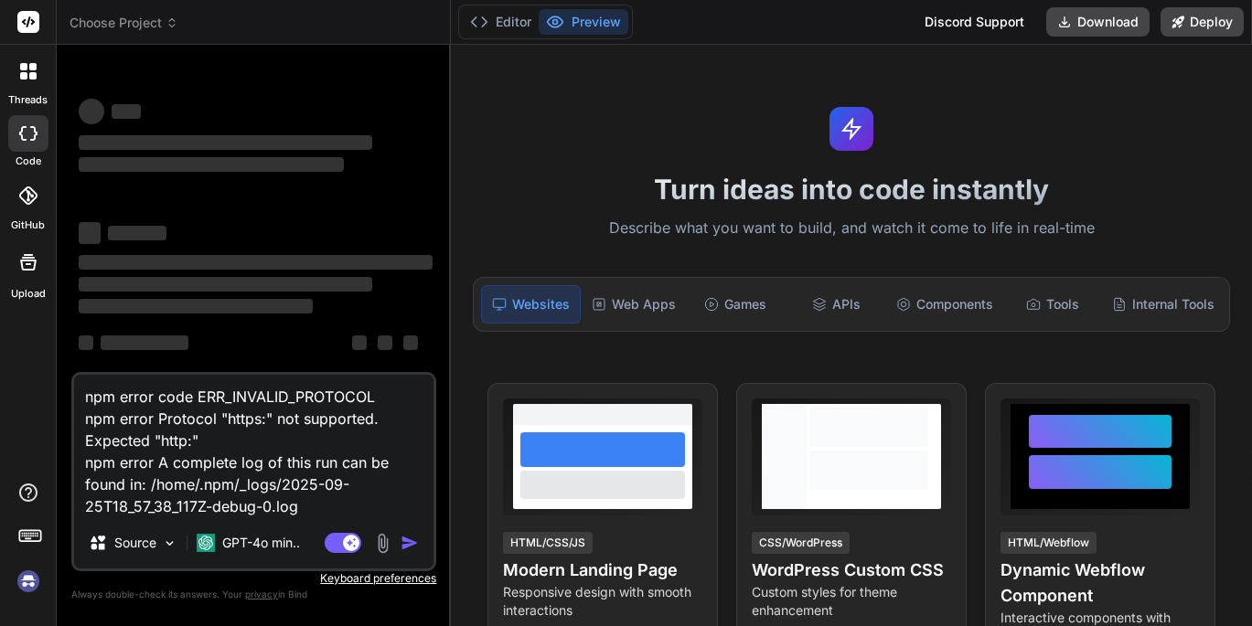
scroll to position [-3, 0]
type textarea "x"
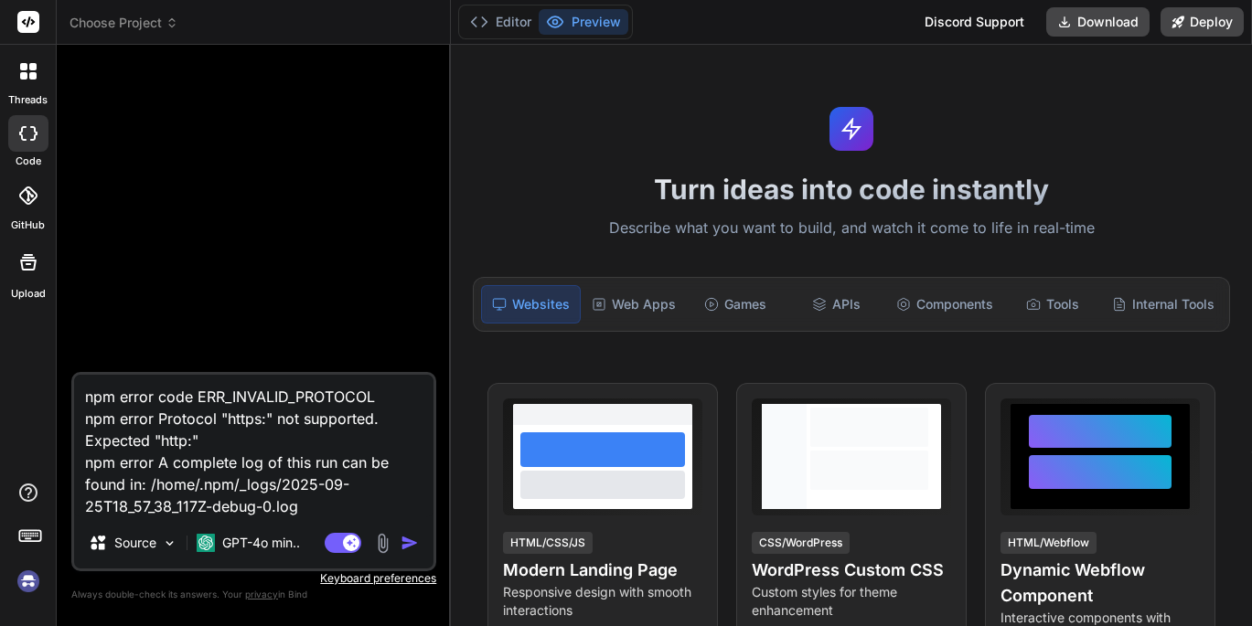
scroll to position [0, 0]
click at [167, 26] on icon at bounding box center [172, 22] width 13 height 13
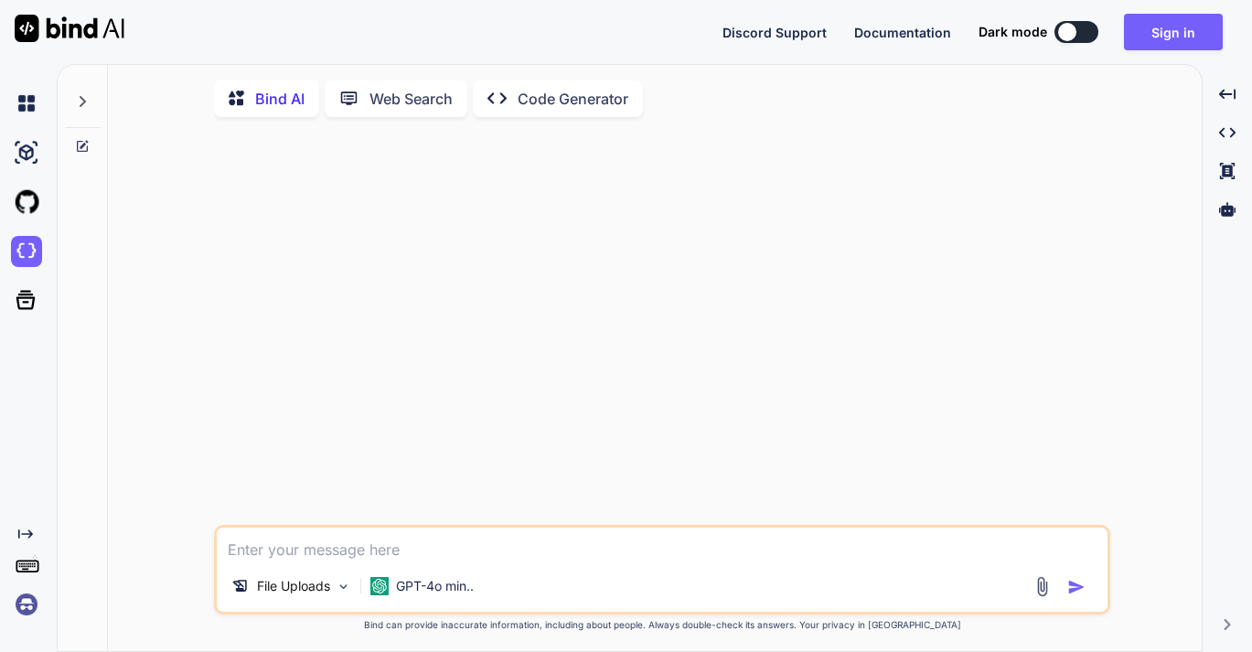
scroll to position [7, 0]
type textarea "x"
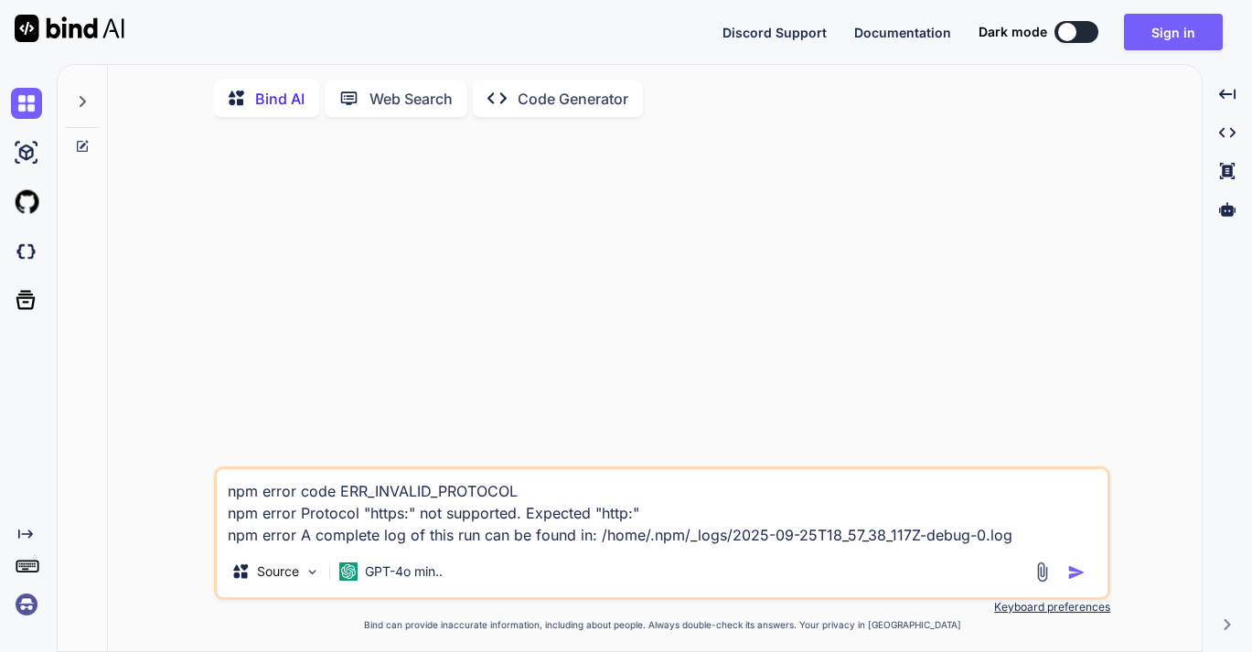
type textarea "x"
click at [20, 603] on img at bounding box center [26, 604] width 31 height 31
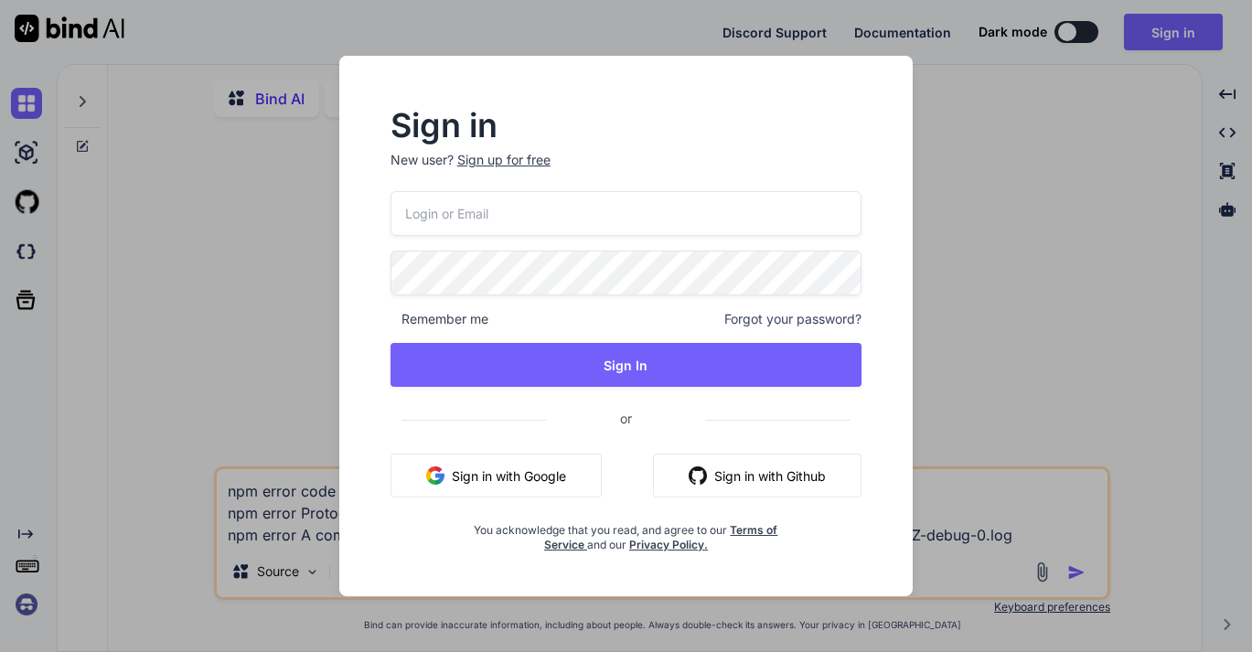
click at [506, 471] on button "Sign in with Google" at bounding box center [496, 476] width 211 height 44
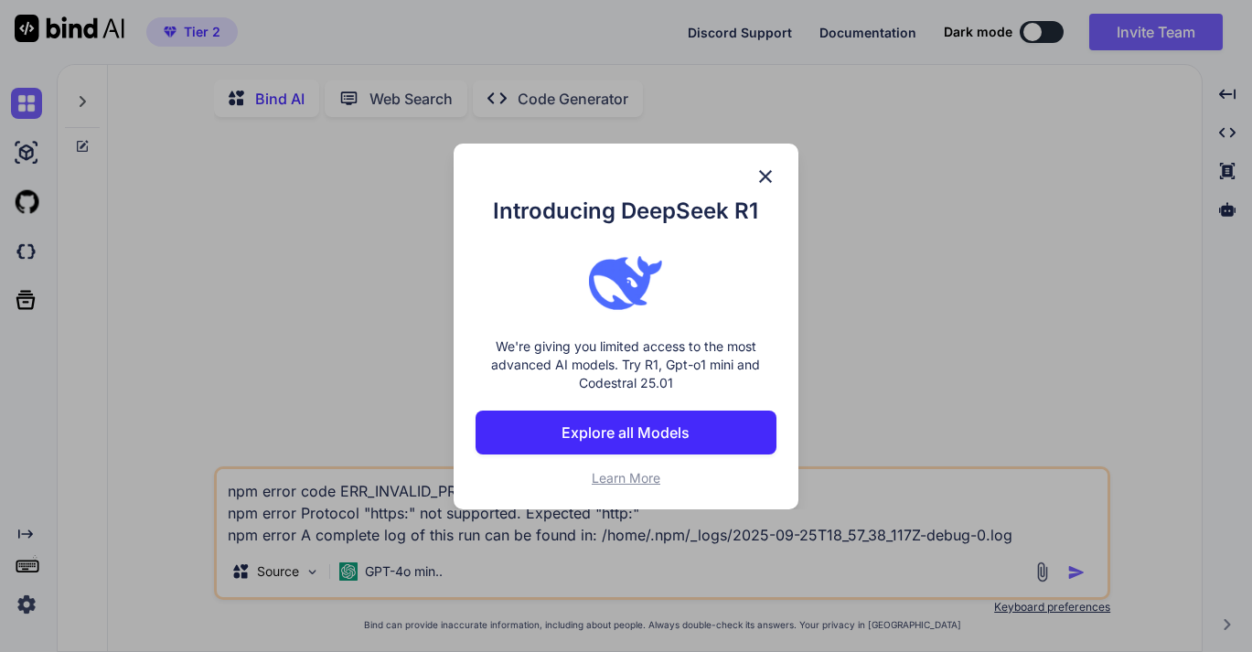
click at [768, 176] on img at bounding box center [766, 177] width 22 height 22
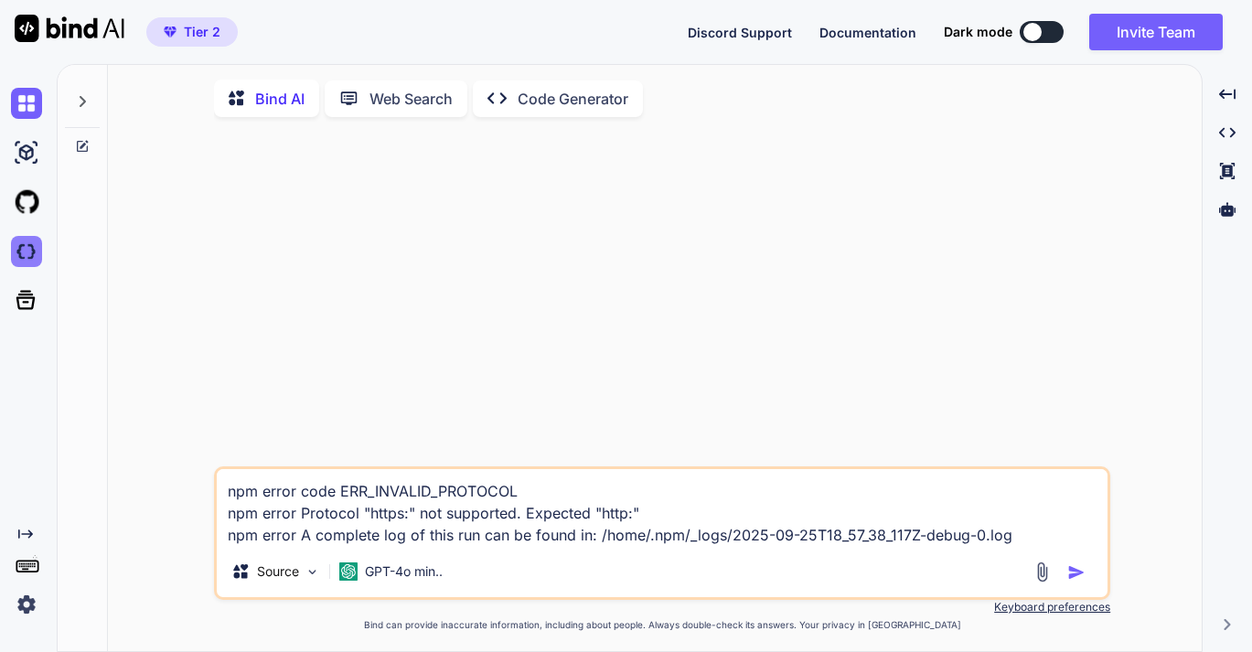
click at [22, 247] on img at bounding box center [26, 251] width 31 height 31
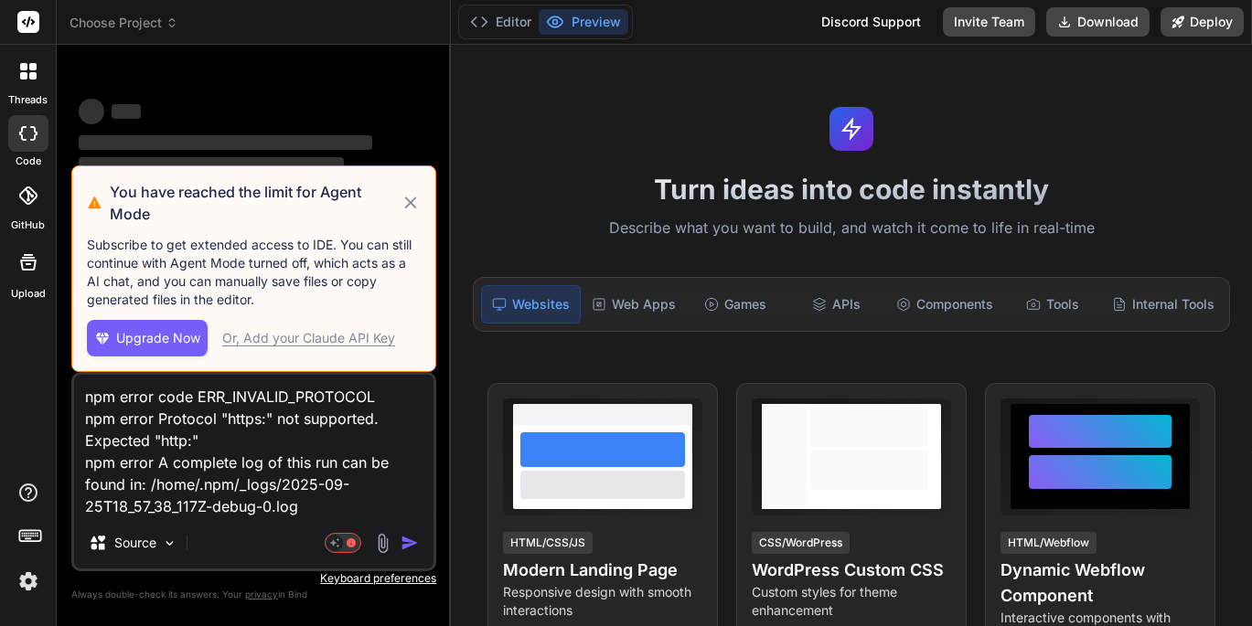
click at [170, 27] on icon at bounding box center [172, 22] width 13 height 13
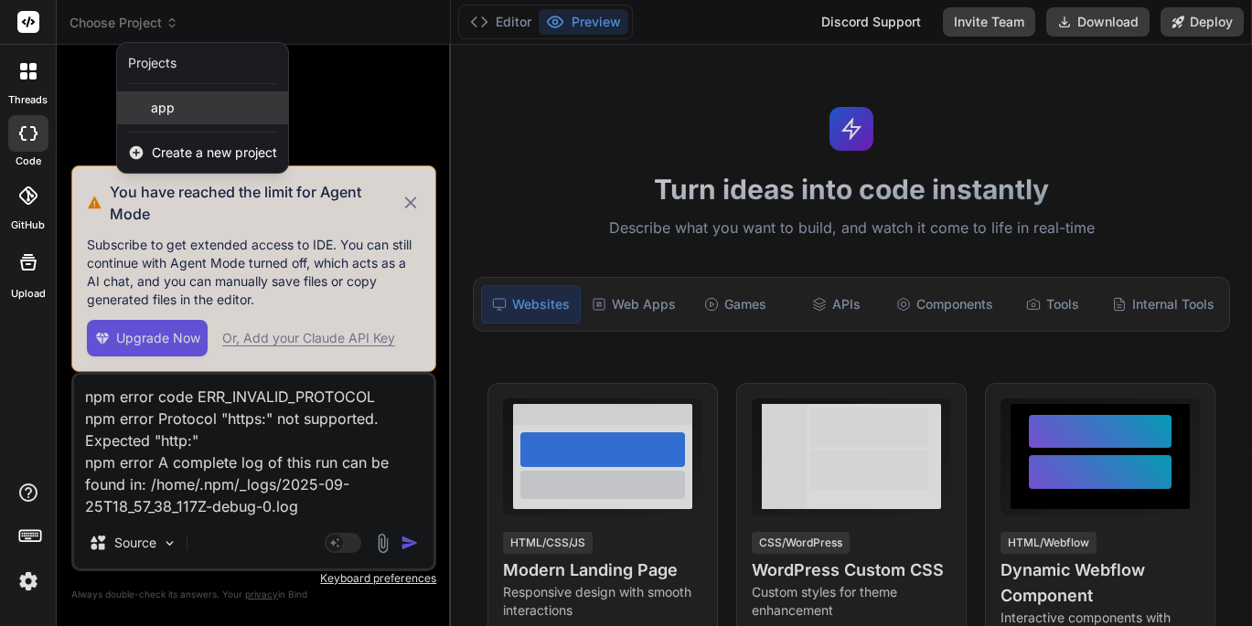
click at [166, 112] on span "app" at bounding box center [163, 108] width 24 height 18
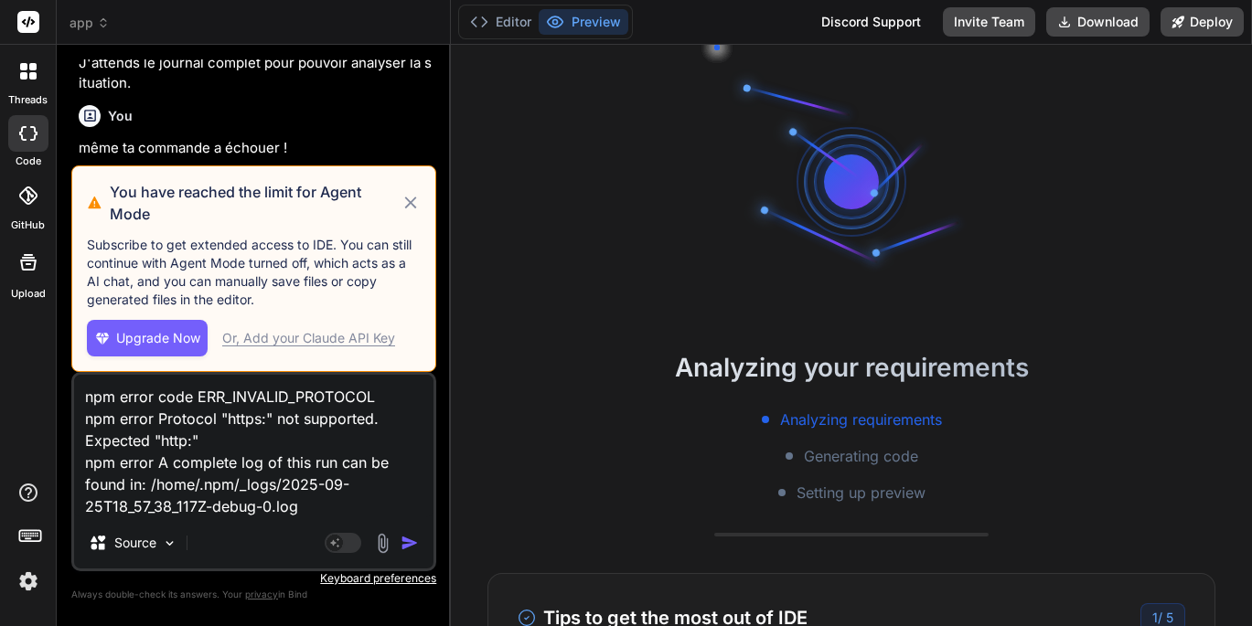
scroll to position [104, 0]
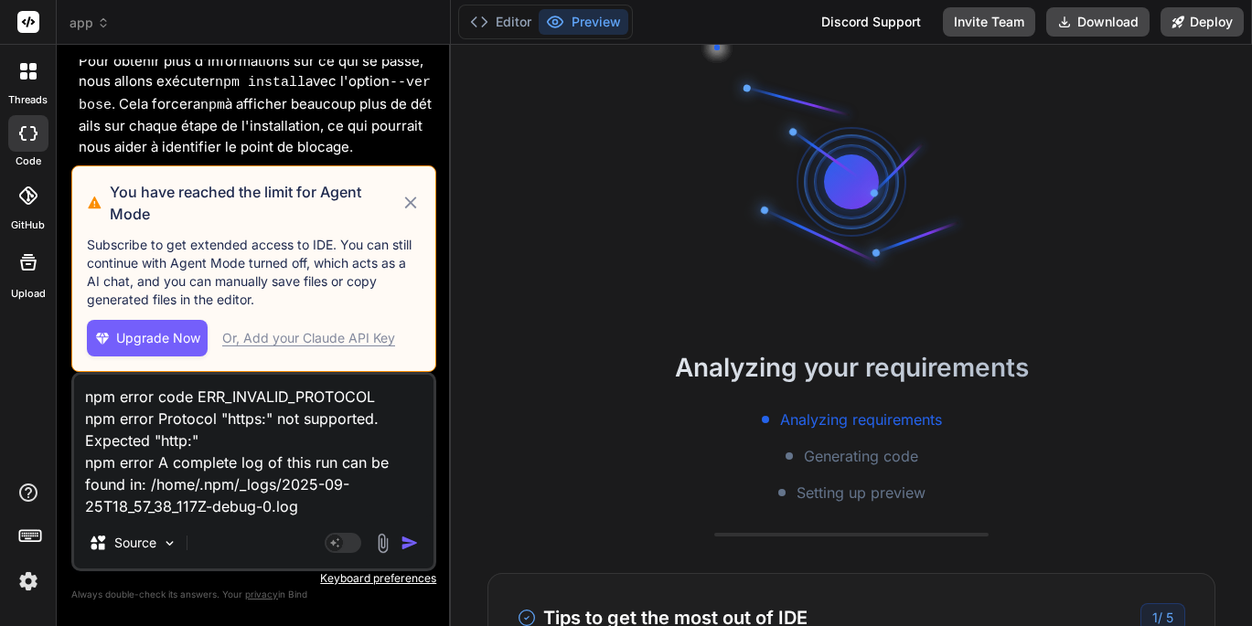
click at [408, 203] on icon at bounding box center [411, 203] width 21 height 22
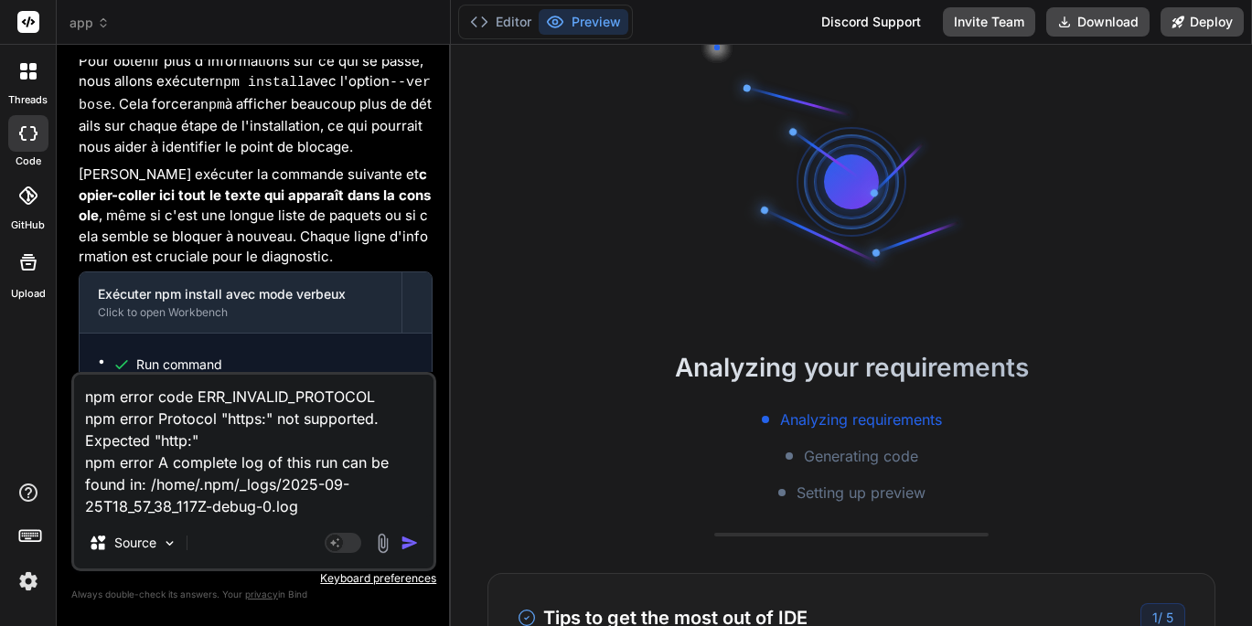
click at [350, 509] on textarea "npm error code ERR_INVALID_PROTOCOL npm error Protocol "https:" not supported. …" at bounding box center [253, 446] width 359 height 143
type textarea "x"
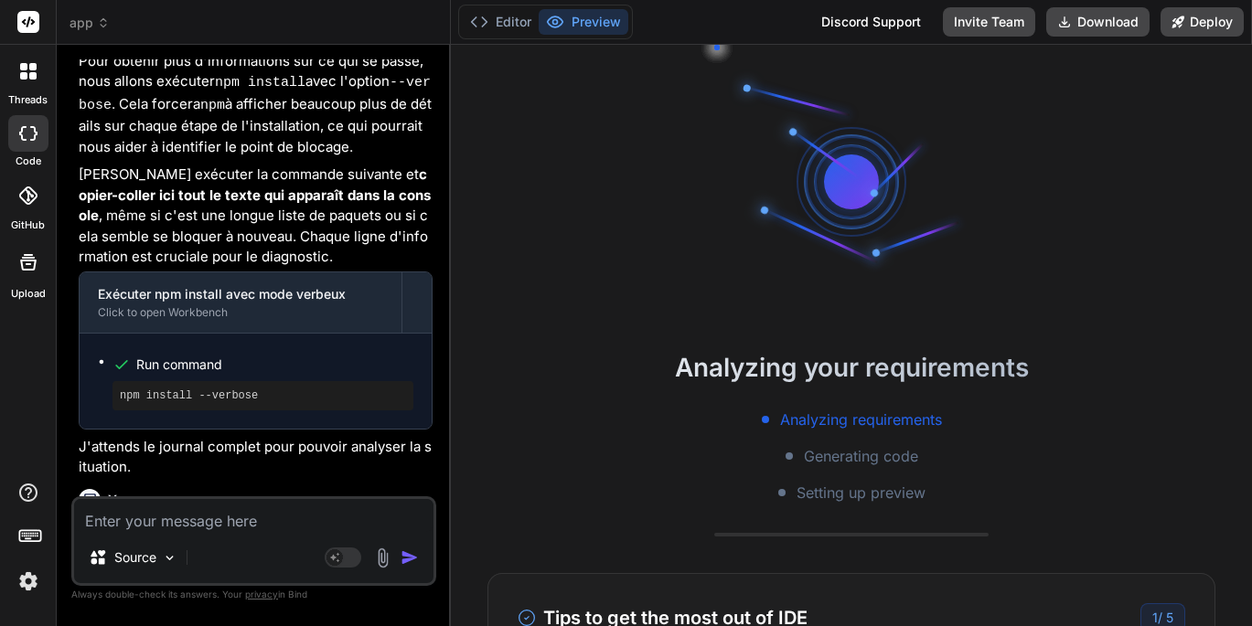
scroll to position [3685, 0]
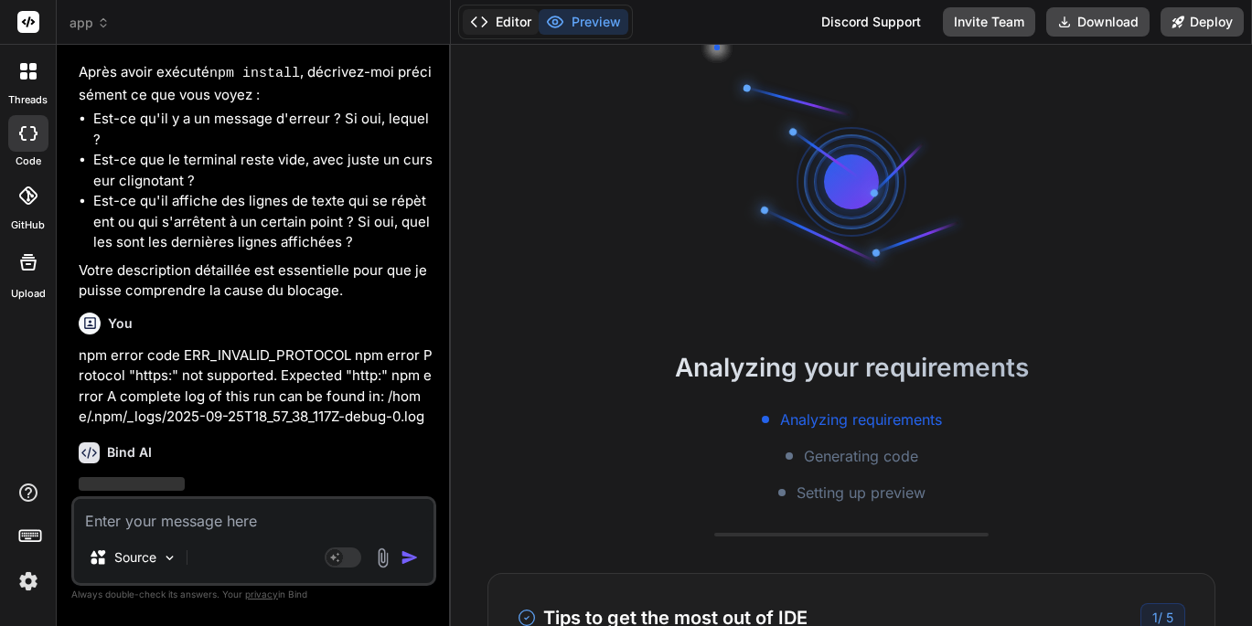
click at [502, 23] on button "Editor" at bounding box center [501, 22] width 76 height 26
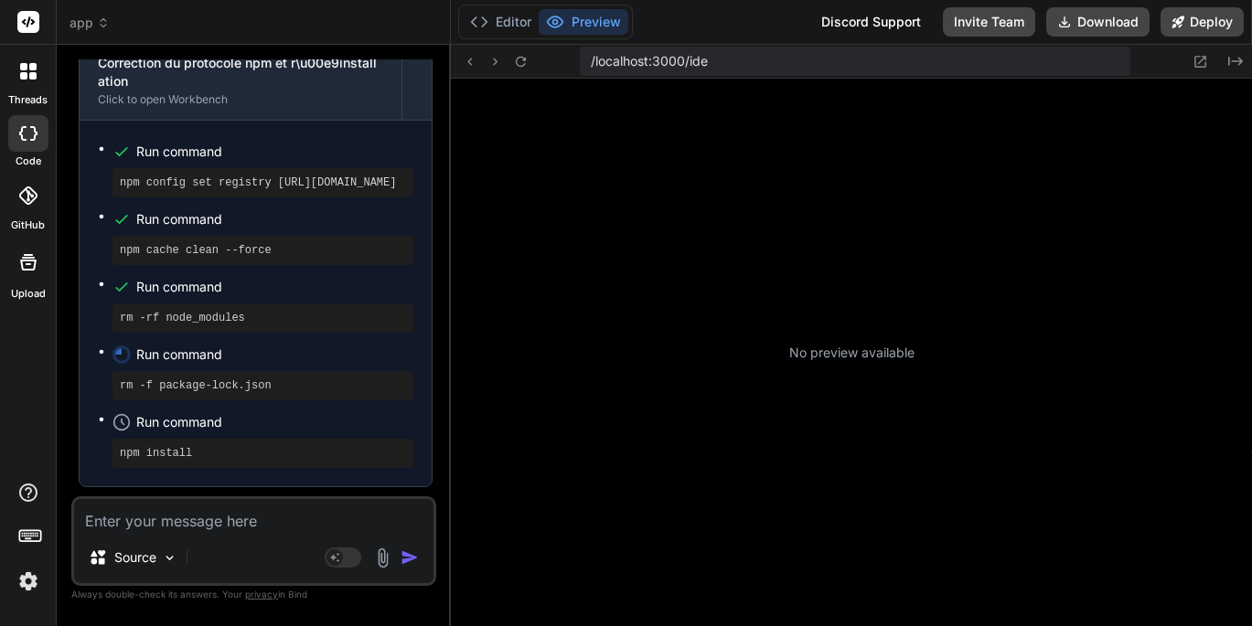
scroll to position [0, 0]
type textarea "x"
